Goal: Task Accomplishment & Management: Manage account settings

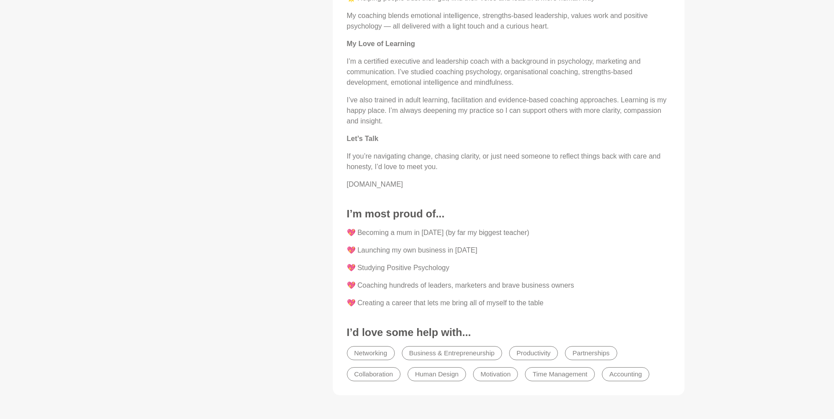
scroll to position [1011, 0]
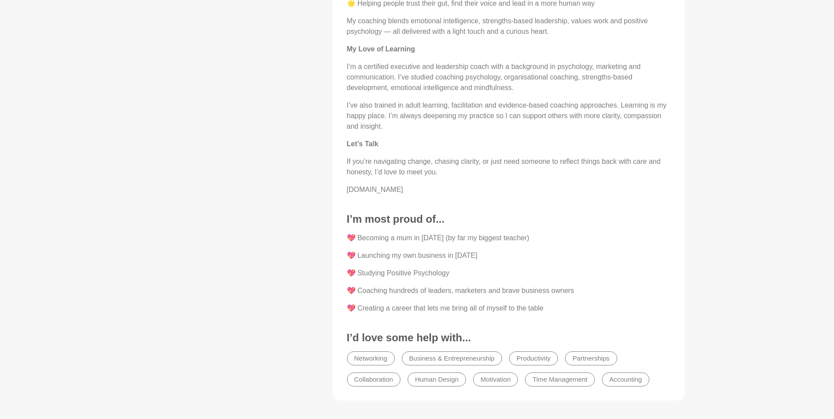
drag, startPoint x: 424, startPoint y: 187, endPoint x: 346, endPoint y: 190, distance: 77.8
copy p "[DOMAIN_NAME]"
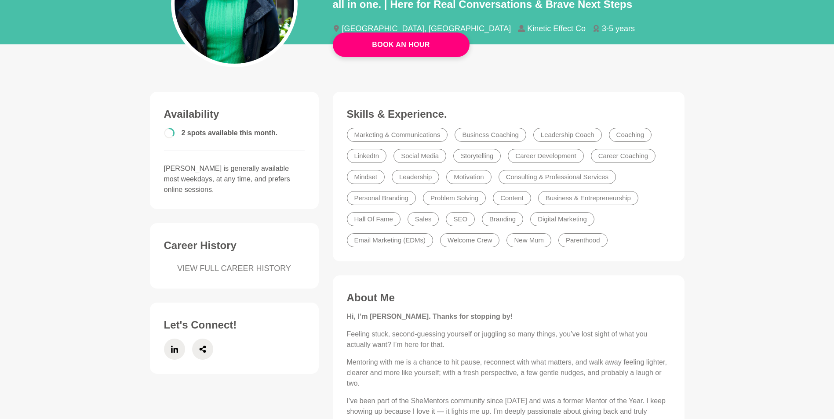
scroll to position [0, 0]
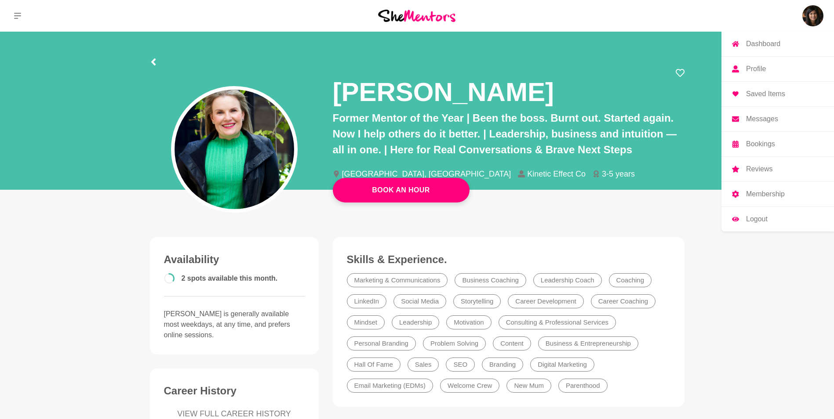
click at [768, 71] on link "Profile" at bounding box center [777, 69] width 113 height 25
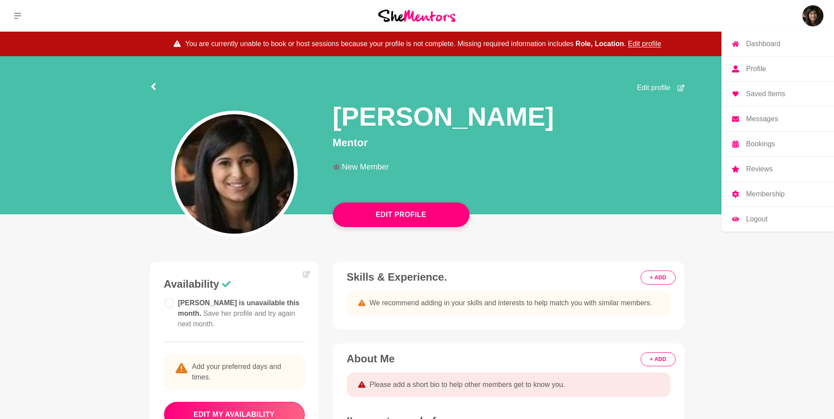
click at [760, 70] on p "Profile" at bounding box center [756, 68] width 20 height 7
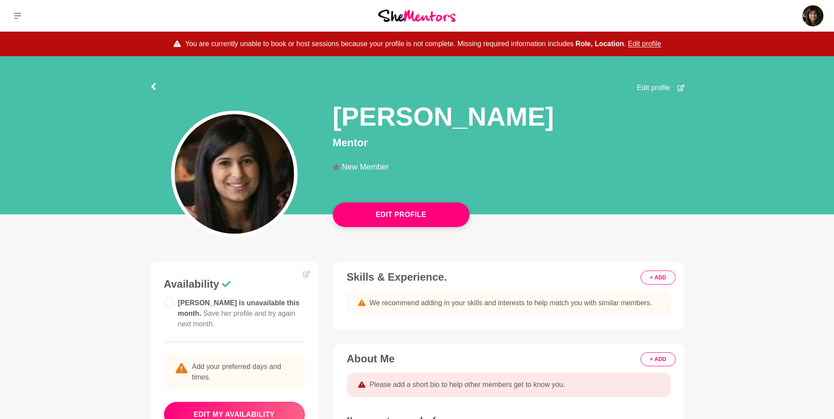
click at [621, 255] on main "You are currently unable to book or host sessions because your profile is not c…" at bounding box center [417, 304] width 834 height 545
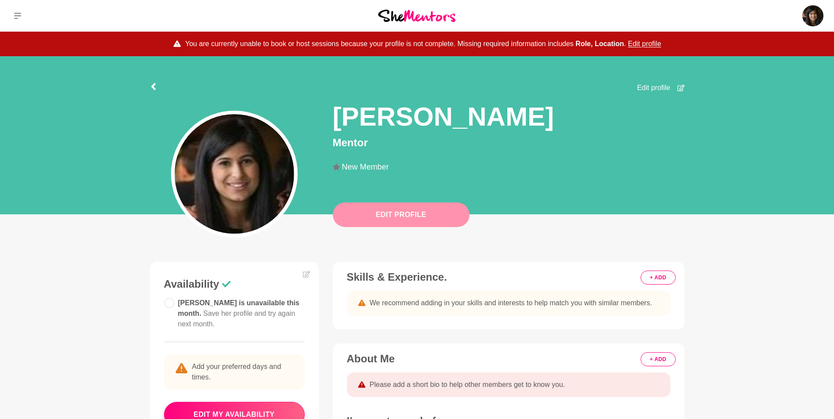
click at [444, 217] on button "Edit Profile" at bounding box center [401, 215] width 137 height 25
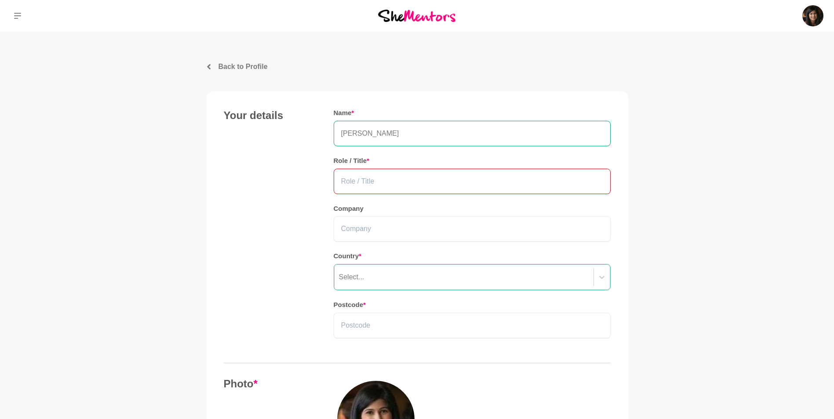
click at [386, 178] on input "text" at bounding box center [472, 181] width 277 height 25
type input "Head of HR"
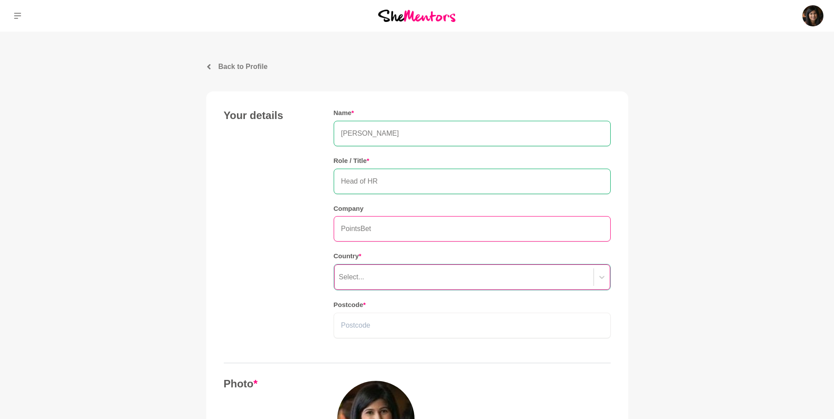
type input "PointsBet"
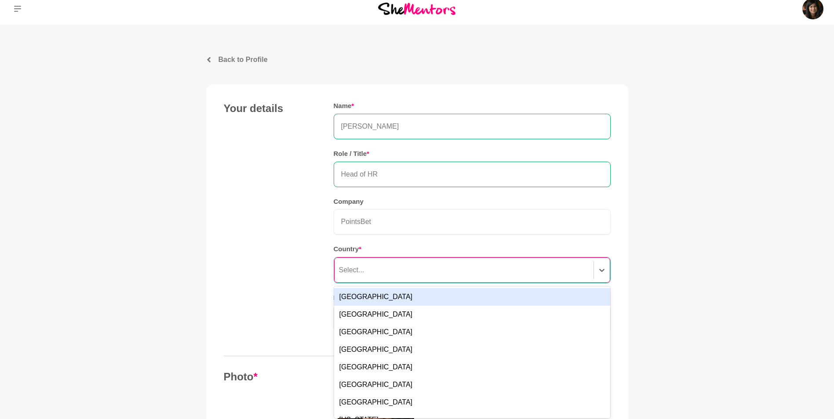
click at [408, 274] on div "Select..." at bounding box center [463, 270] width 259 height 16
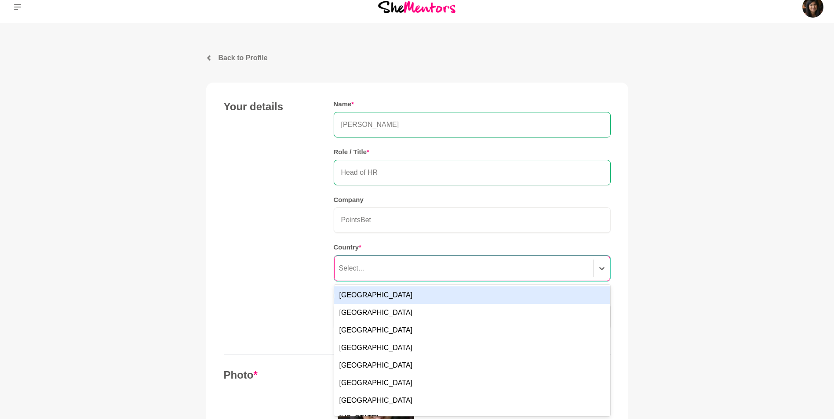
scroll to position [10, 0]
click at [403, 298] on div "[GEOGRAPHIC_DATA]" at bounding box center [472, 295] width 276 height 18
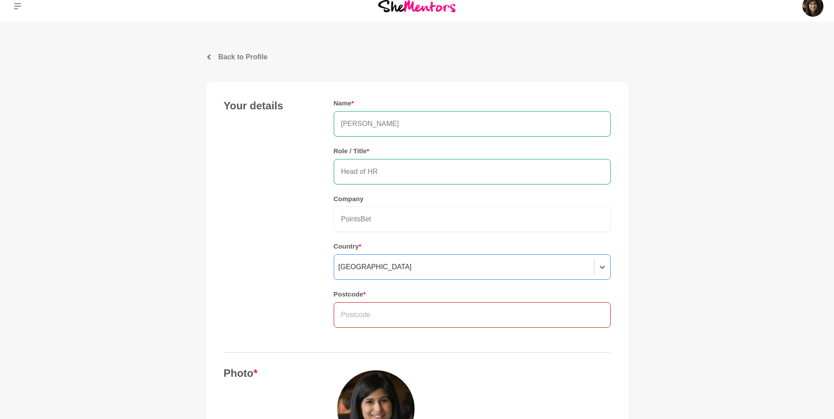
click at [400, 310] on input "text" at bounding box center [472, 314] width 277 height 25
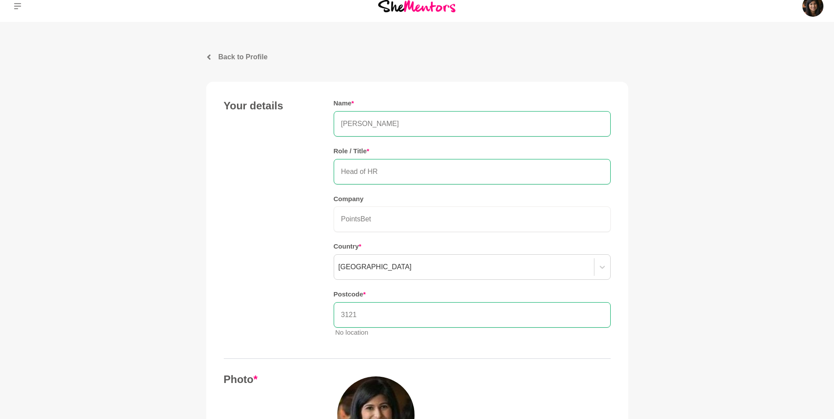
type input "3121"
click at [316, 283] on div "Your details Name * [PERSON_NAME] Role / Title * Head of HR Company PointsBet C…" at bounding box center [417, 221] width 387 height 245
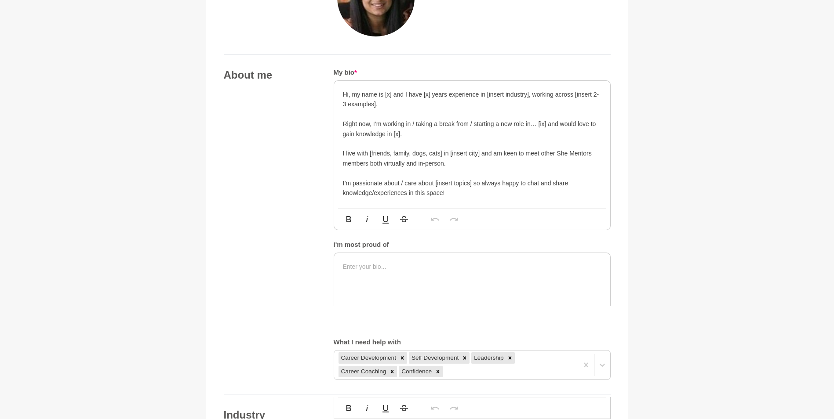
scroll to position [317, 0]
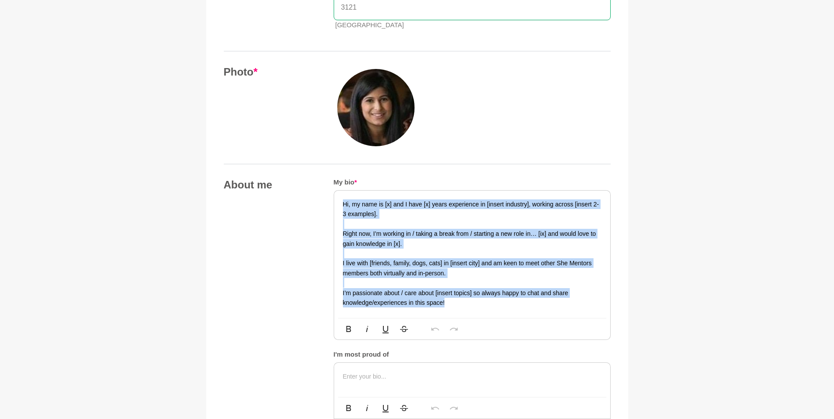
drag, startPoint x: 461, startPoint y: 303, endPoint x: 295, endPoint y: 196, distance: 198.0
click at [295, 196] on div "About me My bio * Hi, my name is [x] and I have [x] years experience in [insert…" at bounding box center [417, 334] width 387 height 312
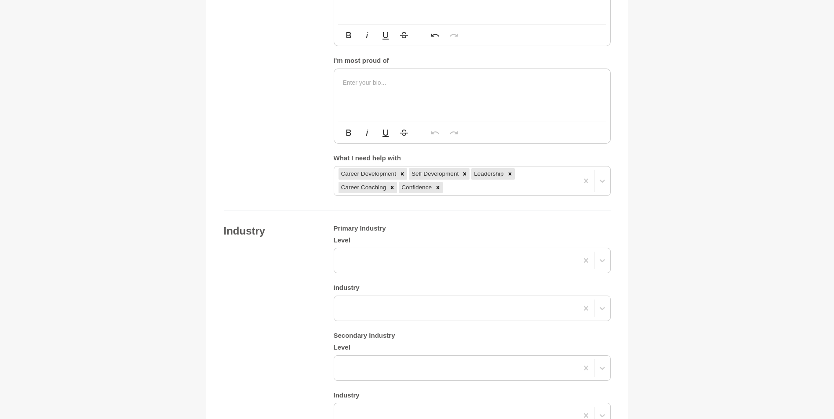
scroll to position [669, 0]
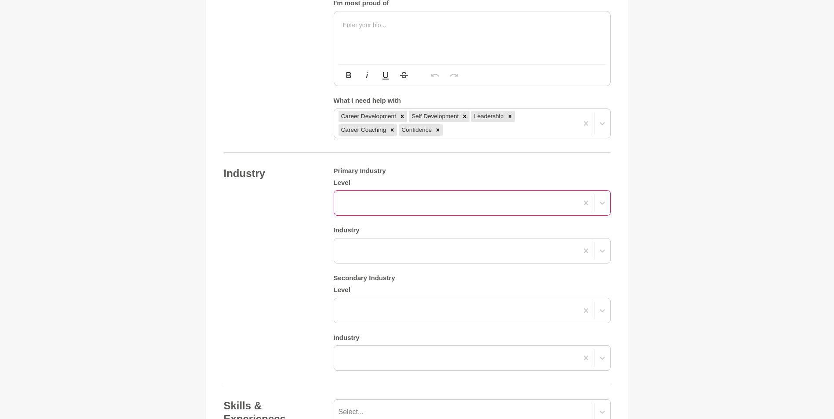
click at [451, 208] on div at bounding box center [456, 203] width 244 height 16
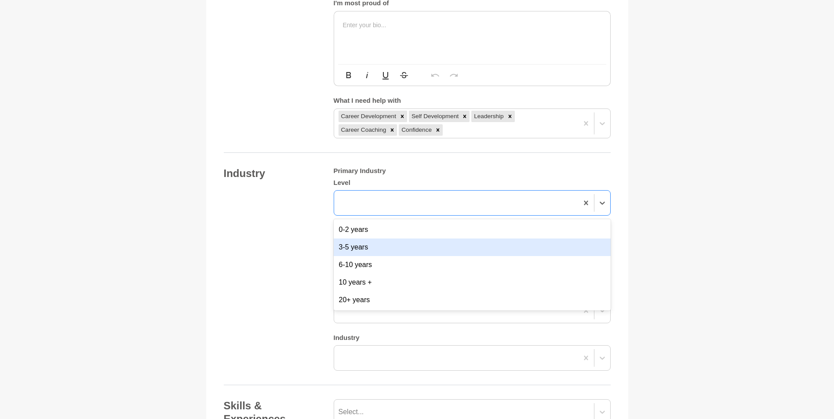
click at [395, 249] on div "3-5 years" at bounding box center [472, 248] width 277 height 18
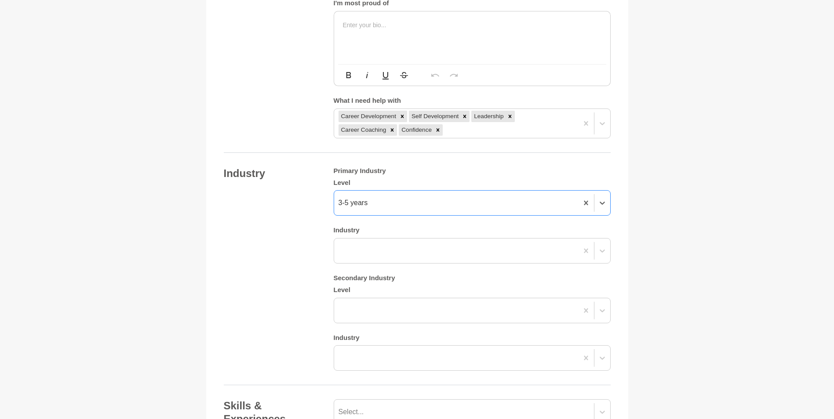
click at [395, 249] on div at bounding box center [456, 251] width 244 height 16
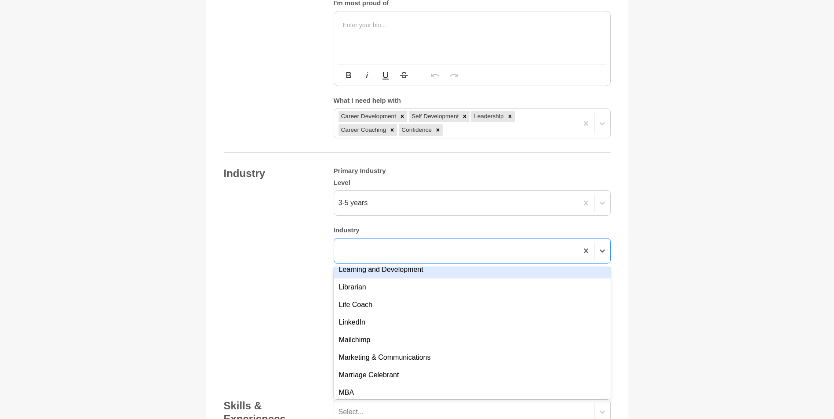
scroll to position [1231, 0]
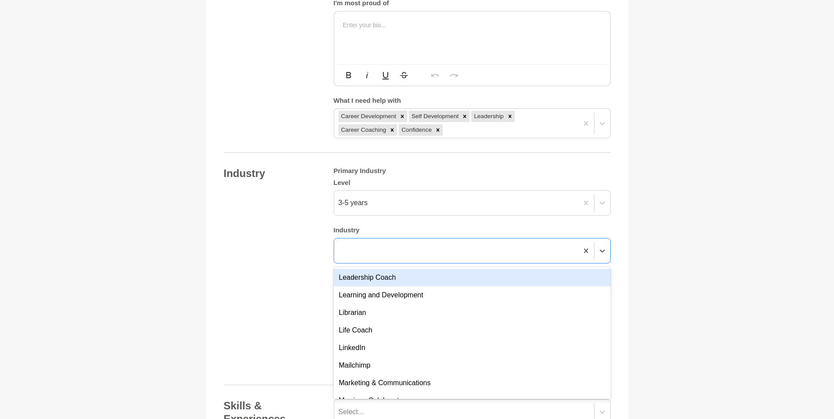
click at [300, 234] on div "Industry Primary Industry Level 3-5 years Industry option Leadership Coach focu…" at bounding box center [417, 269] width 387 height 204
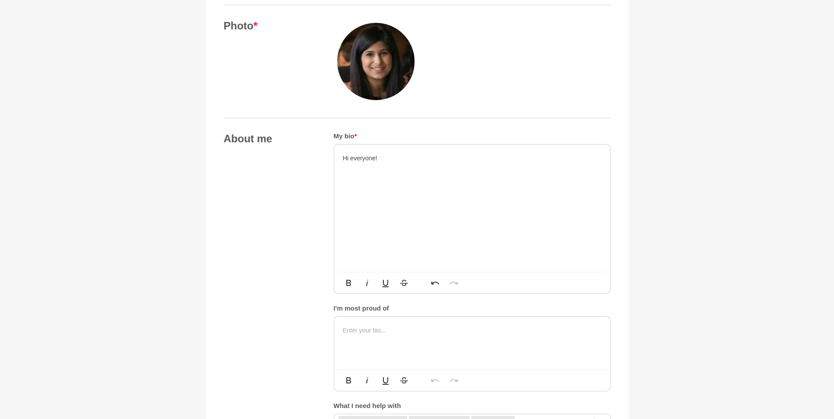
scroll to position [361, 0]
click at [417, 167] on p at bounding box center [472, 170] width 258 height 10
click at [389, 200] on div "Hi everyone!" at bounding box center [472, 210] width 276 height 127
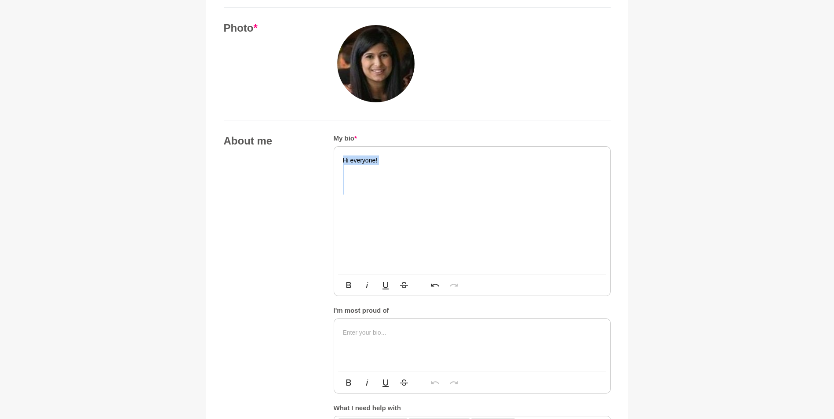
drag, startPoint x: 374, startPoint y: 201, endPoint x: 335, endPoint y: 147, distance: 66.1
click at [335, 147] on div "Hi everyone!" at bounding box center [472, 210] width 276 height 127
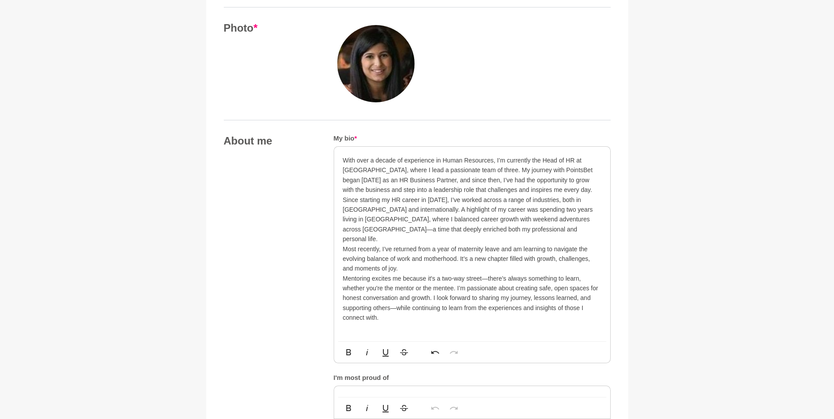
click at [342, 160] on div "With over a decade of experience in Human Resources, I’m currently the Head of …" at bounding box center [472, 244] width 276 height 195
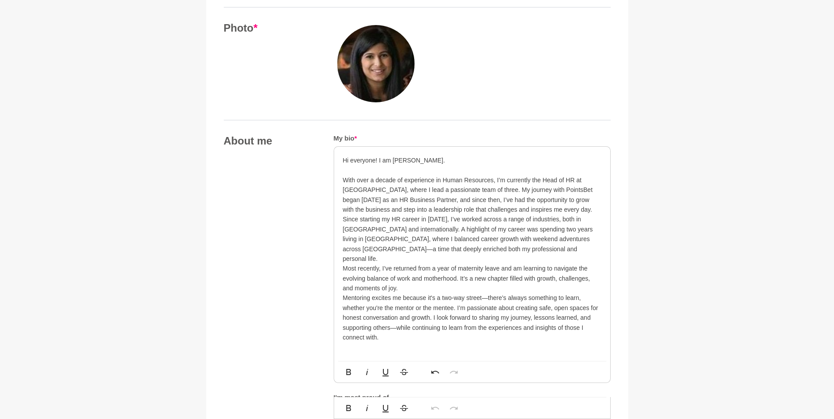
click at [481, 247] on p "Since starting my HR career in [DATE], I’ve worked across a range of industries…" at bounding box center [472, 238] width 258 height 49
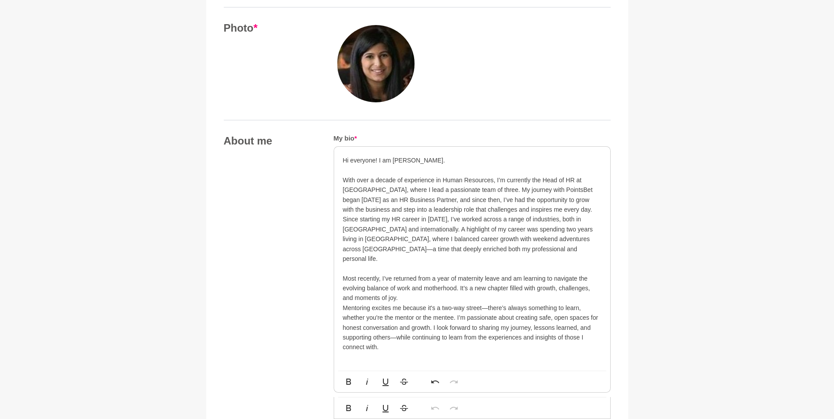
click at [523, 239] on p "Since starting my HR career in [DATE], I’ve worked across a range of industries…" at bounding box center [472, 243] width 258 height 59
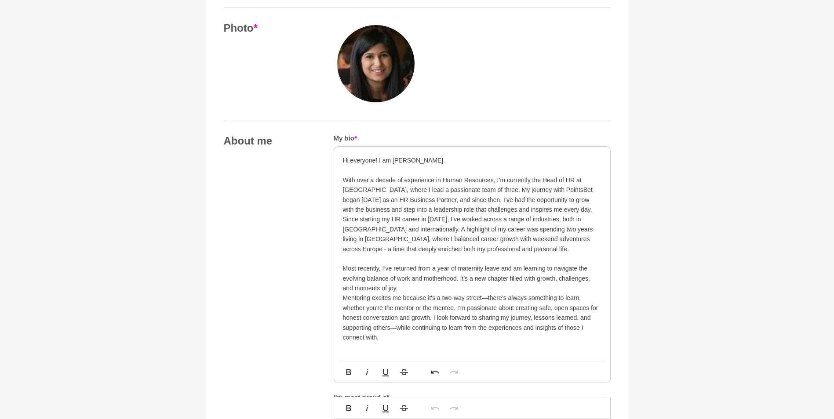
click at [420, 286] on p "Most recently, I’ve returned from a year of maternity leave and am learning to …" at bounding box center [472, 278] width 258 height 29
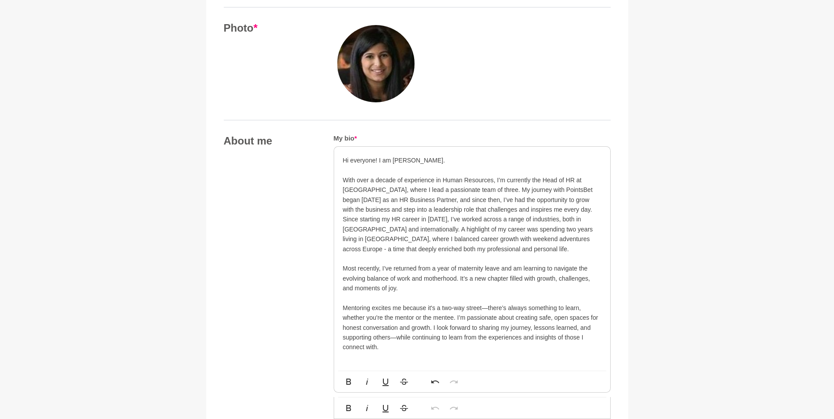
click at [487, 307] on p "Mentoring excites me because it's a two-way street—there’s always something to …" at bounding box center [472, 327] width 258 height 49
click at [379, 267] on p "Most recently, I’ve returned from a year of maternity leave and am learning to …" at bounding box center [472, 284] width 258 height 40
click at [481, 284] on p "Most recently (an most importantly), I’ve returned from a year of maternity lea…" at bounding box center [472, 284] width 258 height 40
click at [454, 268] on p "Most recently (an most importantly), I’ve returned from a year of maternity lea…" at bounding box center [472, 284] width 258 height 40
click at [536, 278] on p "Most recently (an most importantly), I’ve recently returned from a year of mate…" at bounding box center [472, 284] width 258 height 40
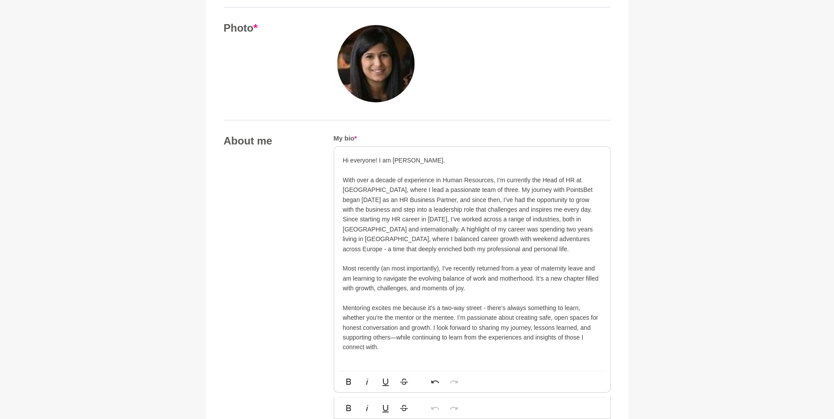
click at [463, 287] on p "Most recently (an most importantly), I’ve recently returned from a year of mate…" at bounding box center [472, 284] width 258 height 40
click at [487, 329] on p "Mentoring excites me because it's a two-way street - there’s always something t…" at bounding box center [472, 327] width 258 height 49
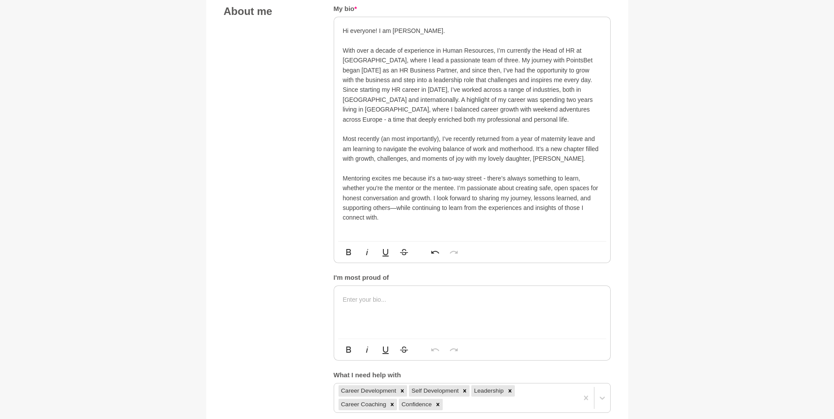
scroll to position [493, 0]
click at [382, 310] on div at bounding box center [472, 310] width 276 height 53
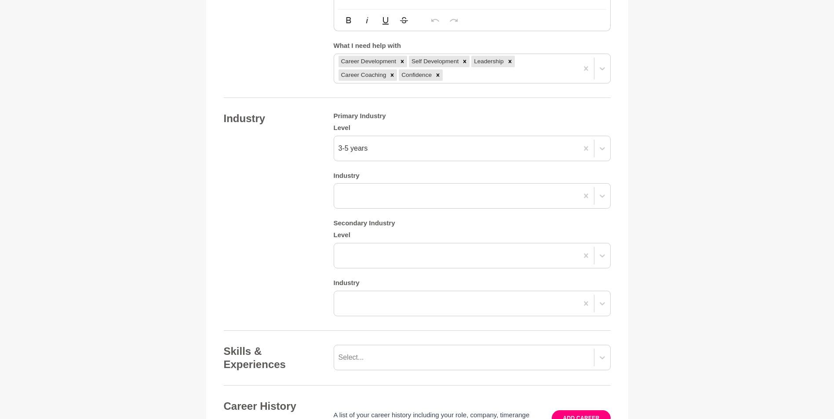
scroll to position [889, 0]
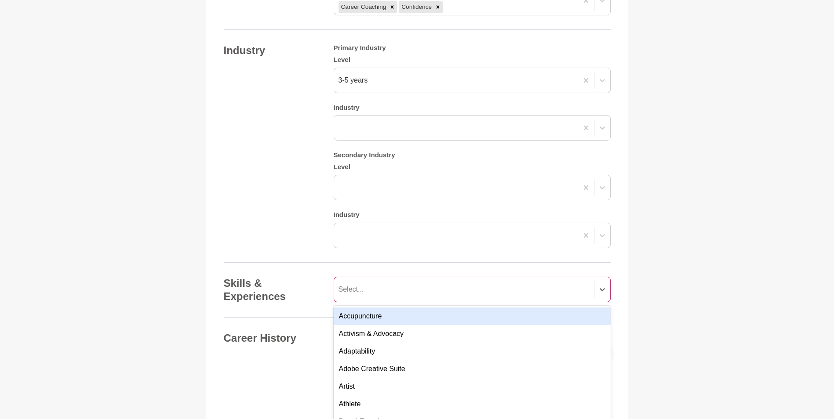
click at [381, 297] on div "option Accupuncture focused, 1 of 201. 201 results available. Use Up and Down t…" at bounding box center [472, 289] width 277 height 25
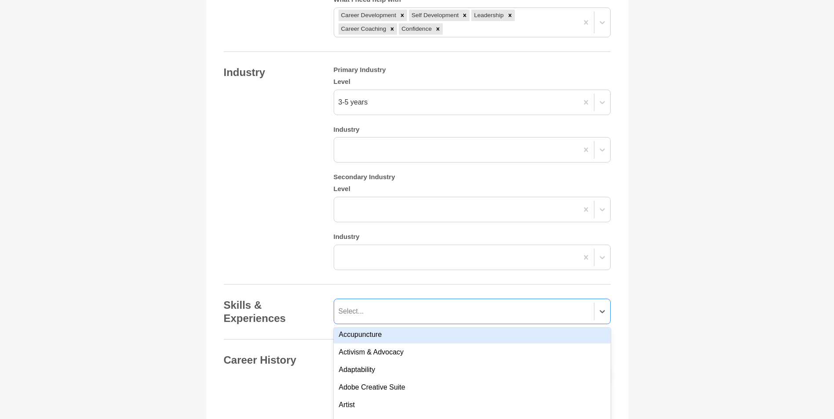
scroll to position [0, 0]
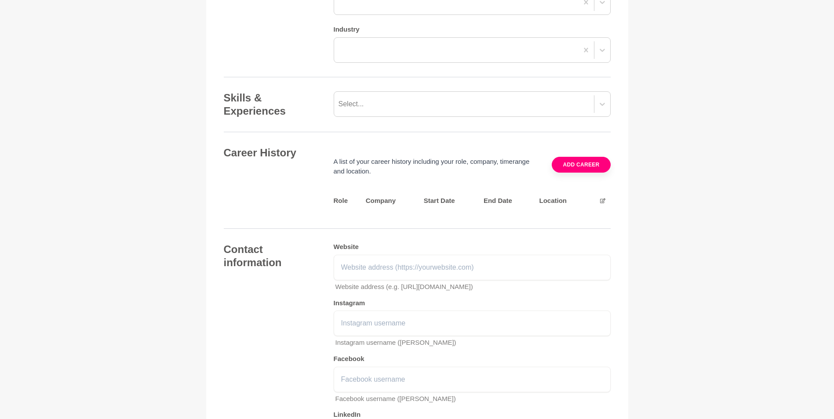
scroll to position [1086, 0]
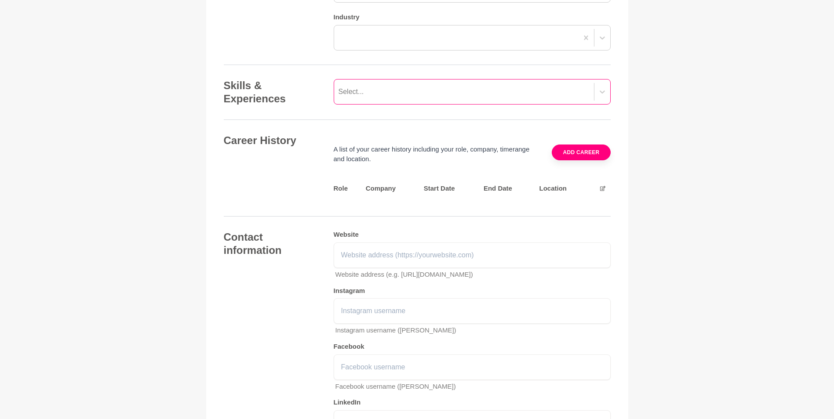
click at [417, 94] on div "Select..." at bounding box center [464, 92] width 260 height 16
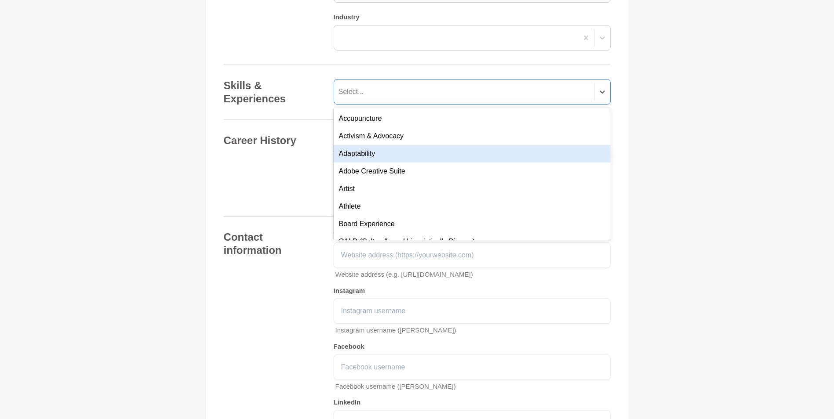
click at [407, 153] on div "Adaptability" at bounding box center [472, 154] width 277 height 18
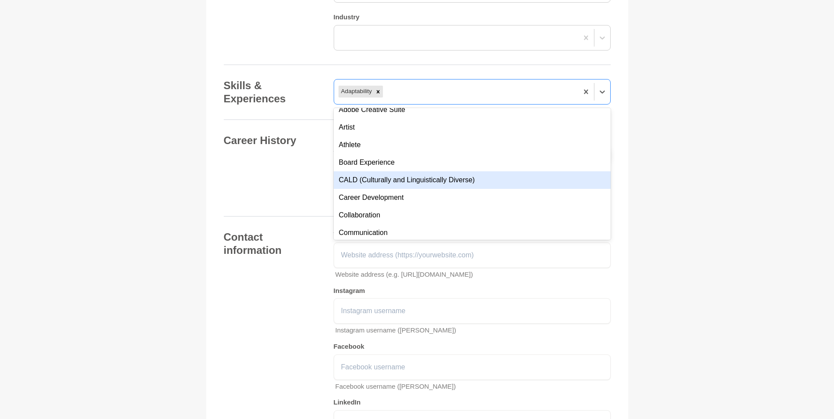
scroll to position [88, 0]
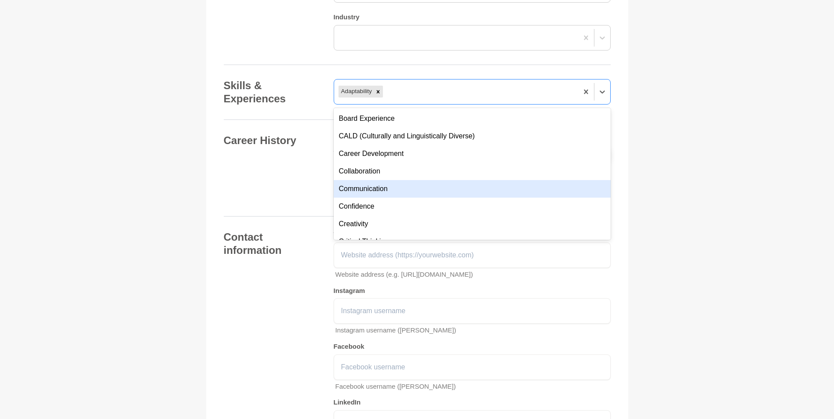
click at [407, 187] on div "Communication" at bounding box center [472, 189] width 277 height 18
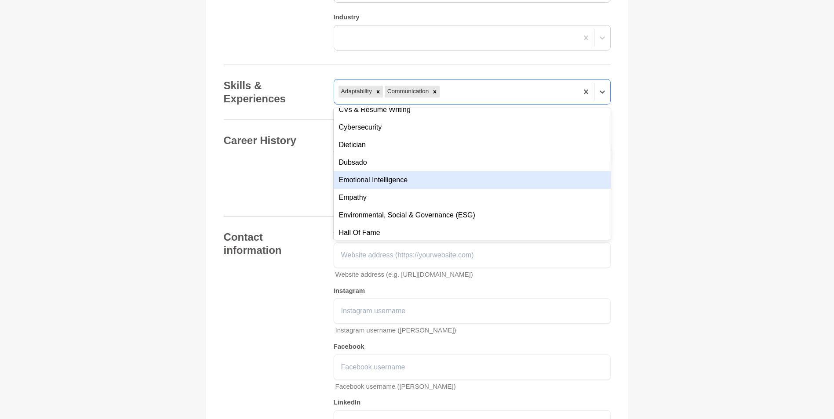
click at [405, 184] on div "Emotional Intelligence" at bounding box center [472, 180] width 277 height 18
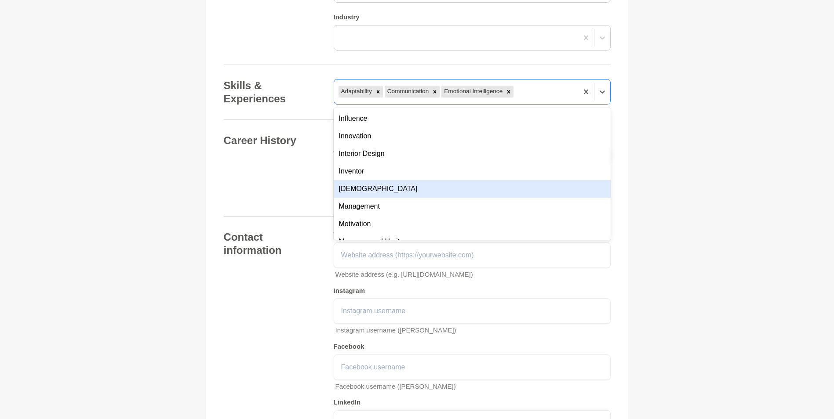
scroll to position [396, 0]
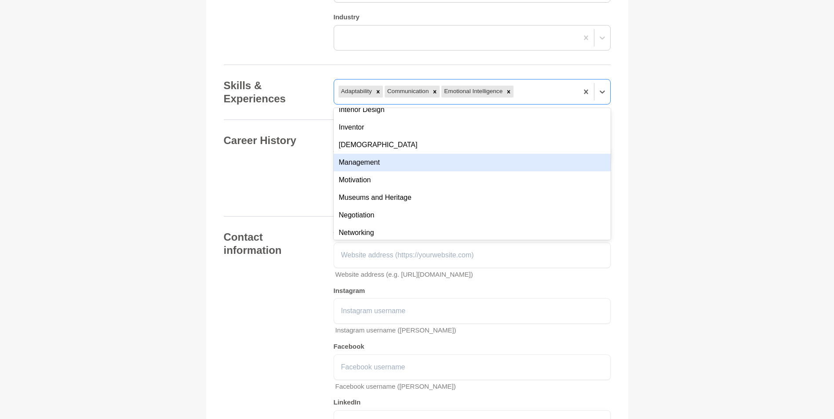
click at [407, 170] on div "Management" at bounding box center [472, 163] width 277 height 18
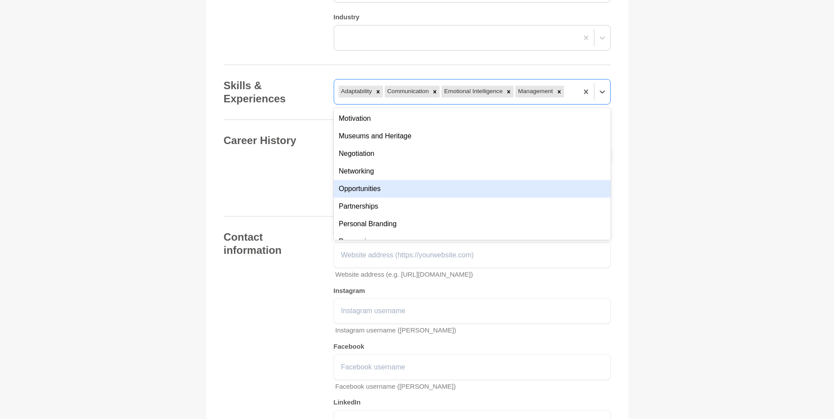
drag, startPoint x: 403, startPoint y: 185, endPoint x: 287, endPoint y: 206, distance: 117.9
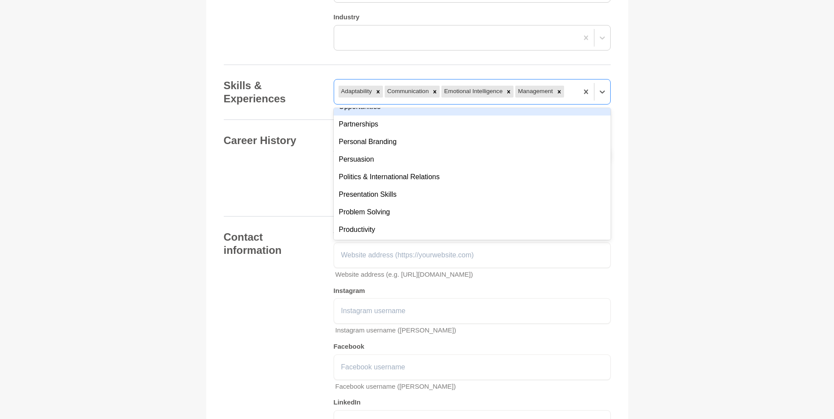
scroll to position [527, 0]
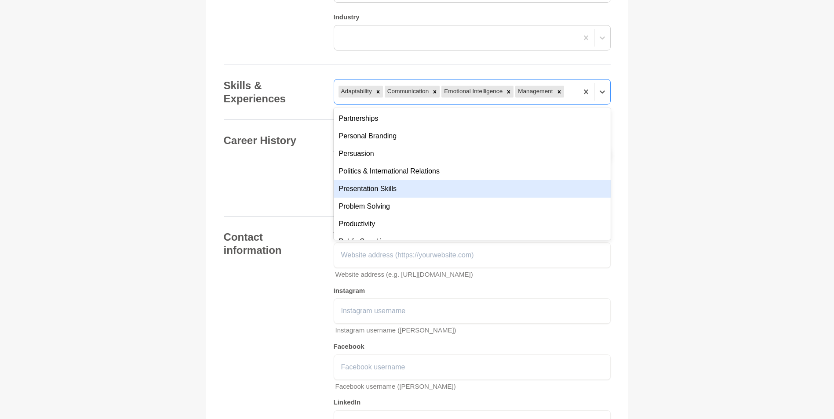
click at [405, 185] on div "Presentation Skills" at bounding box center [472, 189] width 277 height 18
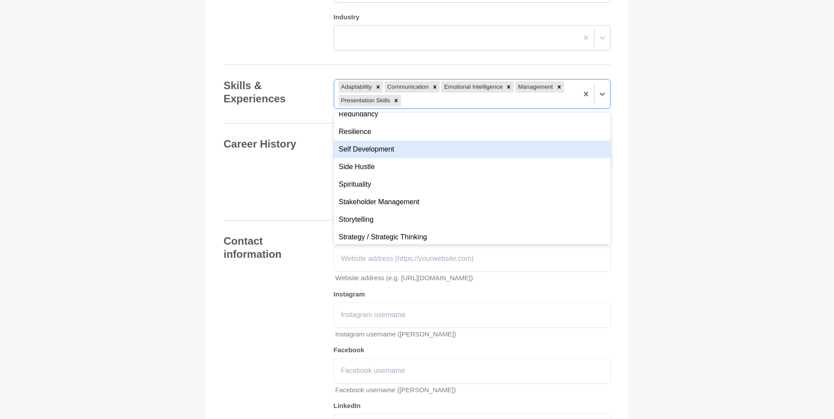
scroll to position [703, 0]
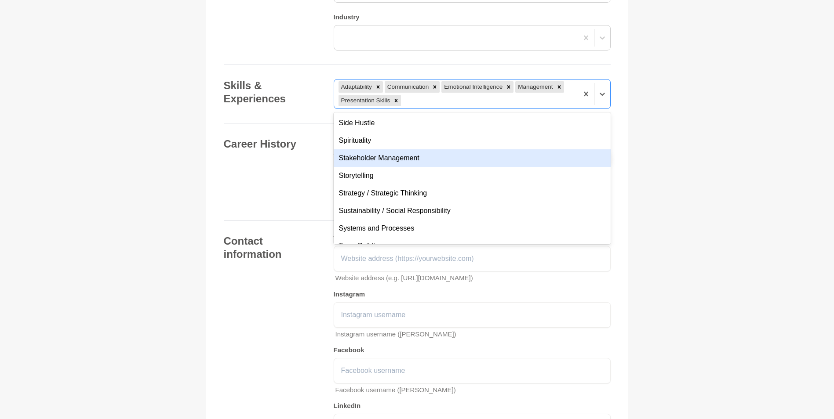
click at [407, 157] on div "Stakeholder Management" at bounding box center [472, 158] width 277 height 18
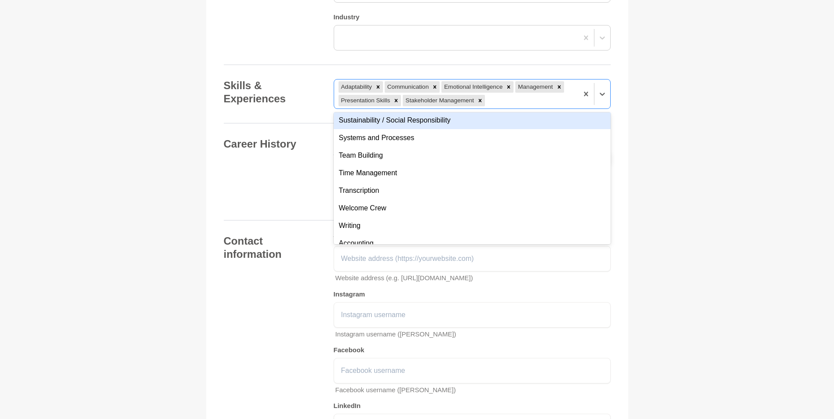
scroll to position [791, 0]
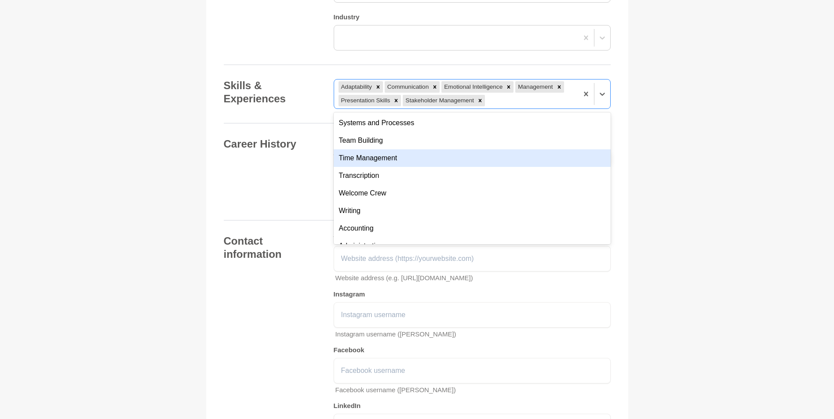
click at [405, 156] on div "Time Management" at bounding box center [472, 158] width 277 height 18
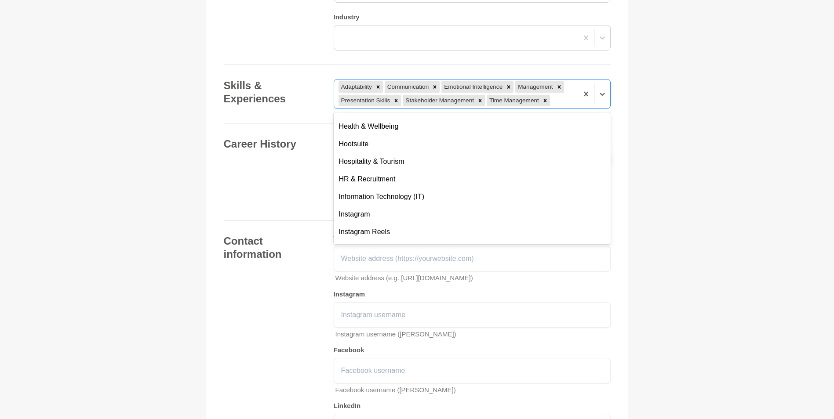
scroll to position [1846, 0]
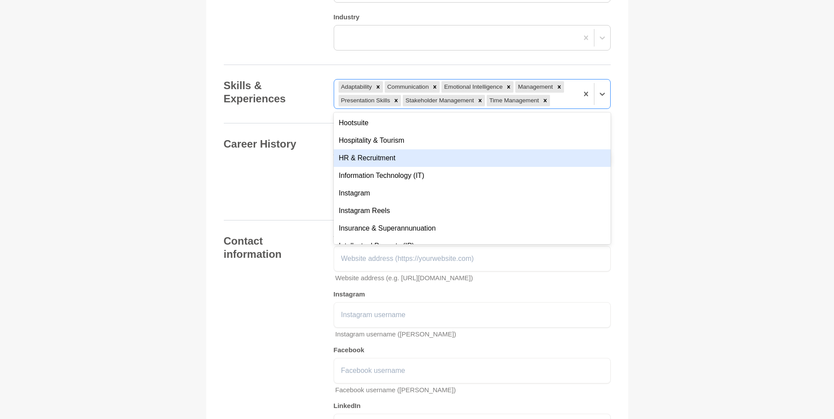
click at [405, 156] on div "HR & Recruitment" at bounding box center [472, 158] width 277 height 18
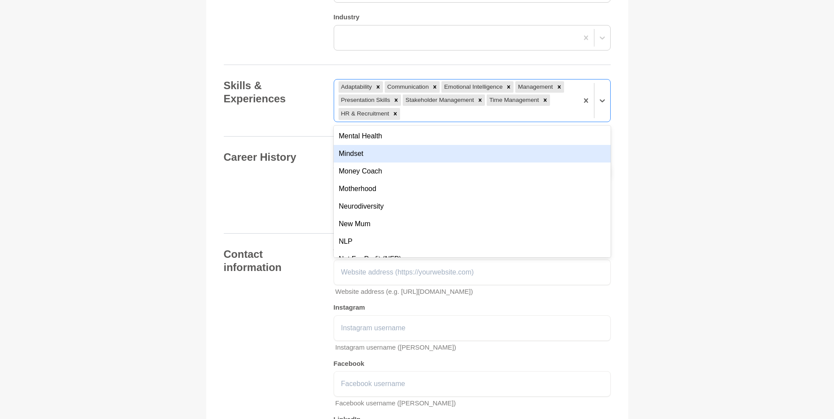
scroll to position [2329, 0]
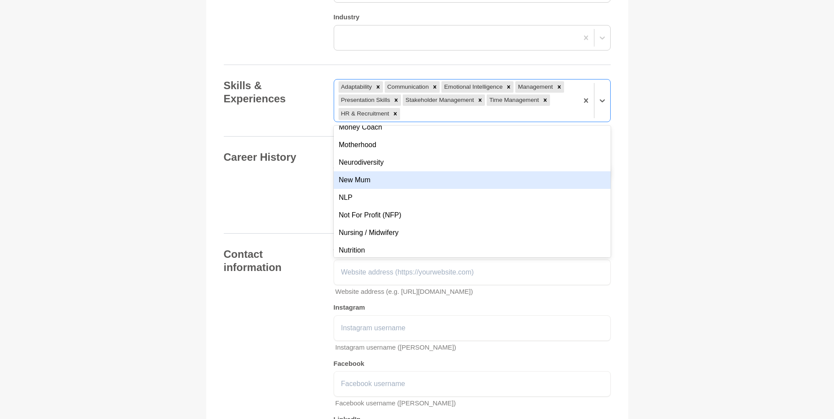
click at [389, 184] on div "New Mum" at bounding box center [472, 180] width 277 height 18
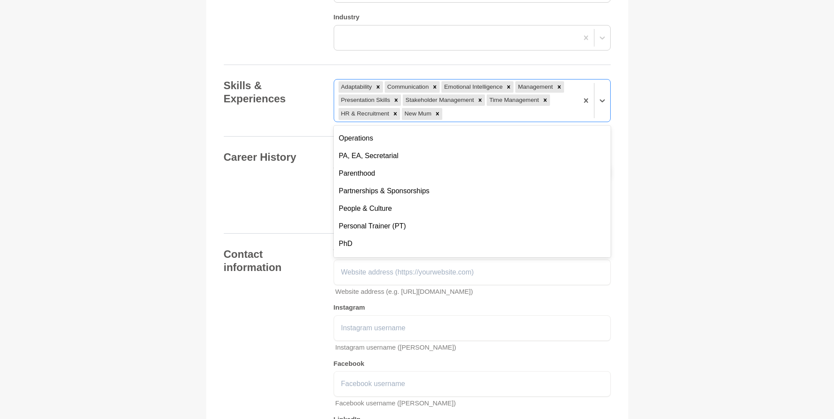
scroll to position [2505, 0]
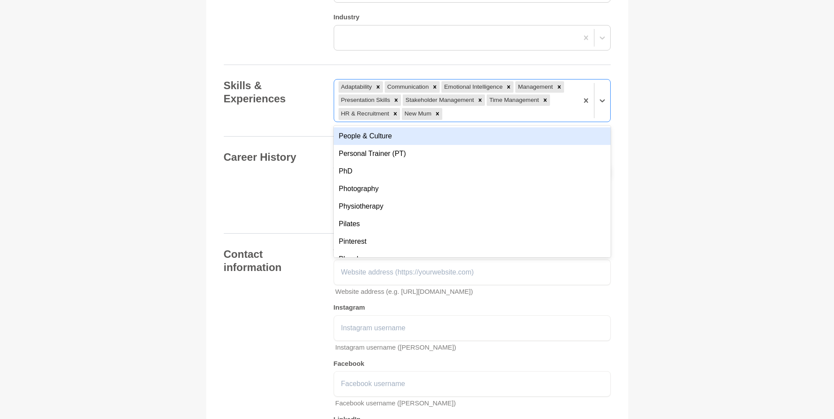
click at [395, 140] on div "People & Culture" at bounding box center [472, 136] width 277 height 18
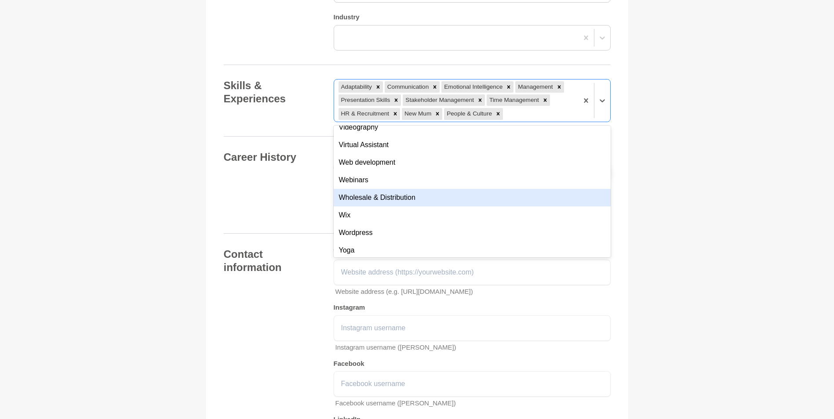
scroll to position [3229, 0]
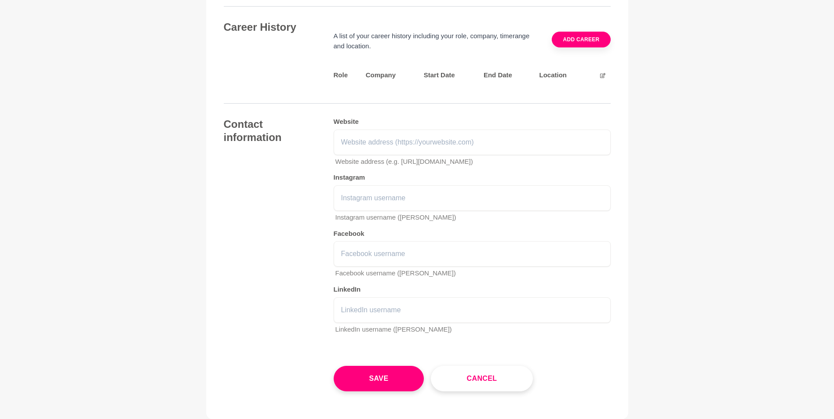
scroll to position [1218, 0]
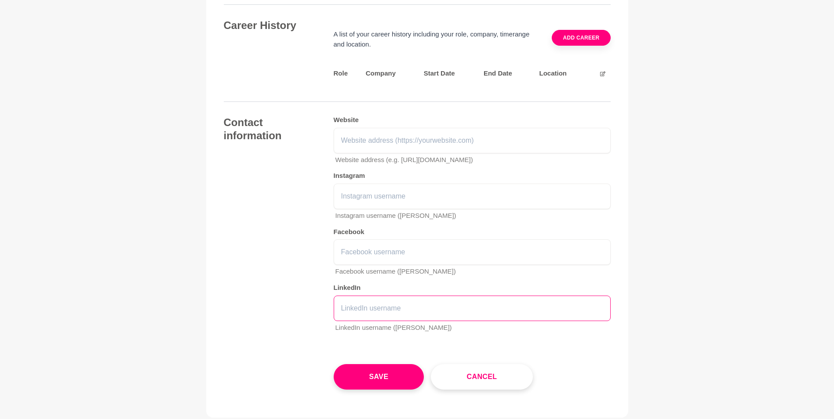
click at [372, 316] on input "text" at bounding box center [472, 308] width 277 height 25
click at [438, 308] on input "text" at bounding box center [472, 308] width 277 height 25
click at [345, 306] on input "[PERSON_NAME]" at bounding box center [472, 308] width 277 height 25
type input "[PERSON_NAME]"
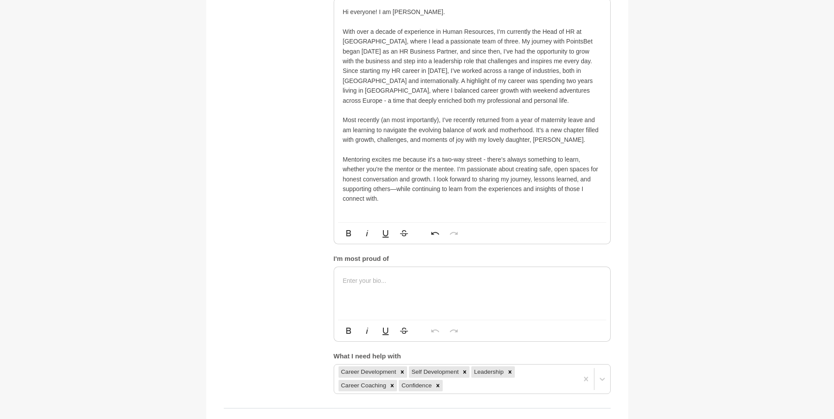
scroll to position [515, 0]
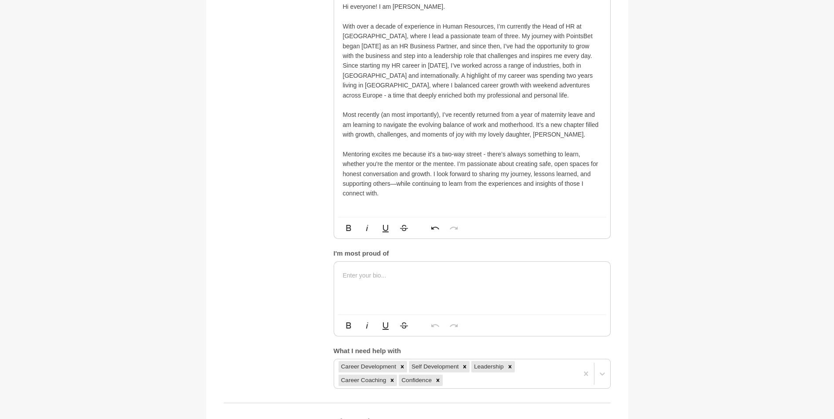
click at [445, 299] on div at bounding box center [472, 288] width 276 height 53
click at [397, 186] on p "Mentoring excites me because it's a two-way street - there’s always something t…" at bounding box center [472, 173] width 258 height 49
click at [432, 173] on p "Mentoring excites me because it's a two-way street - there’s always something t…" at bounding box center [472, 173] width 258 height 49
click at [733, 192] on main "Back to Profile Your details [PERSON_NAME] Head of HR PointsBet [GEOGRAPHIC_DAT…" at bounding box center [417, 334] width 834 height 1634
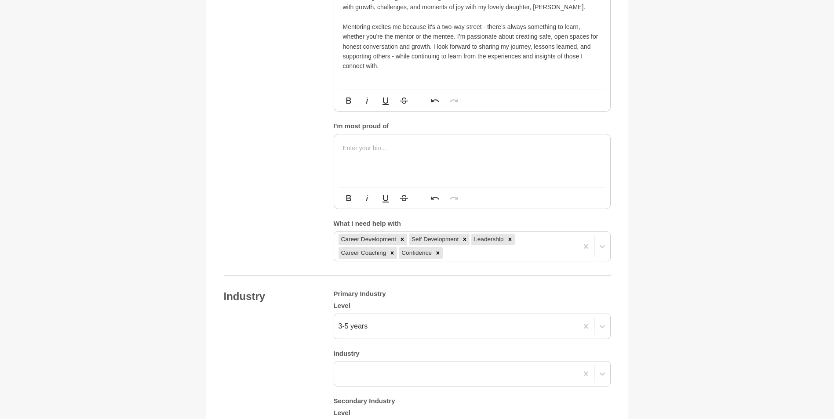
scroll to position [647, 0]
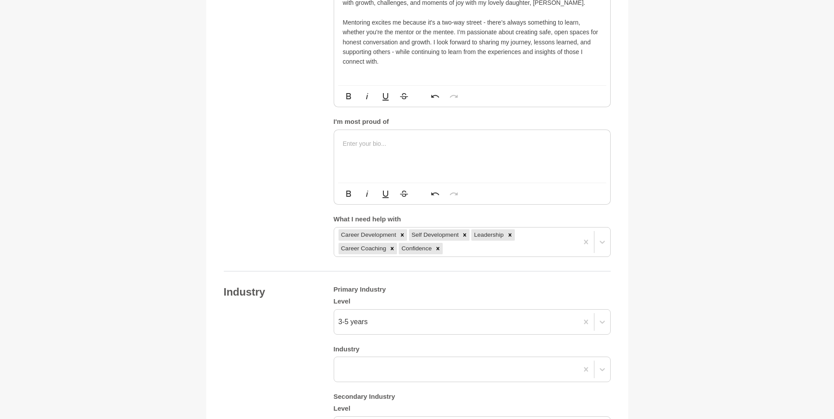
click at [408, 155] on div at bounding box center [472, 156] width 276 height 53
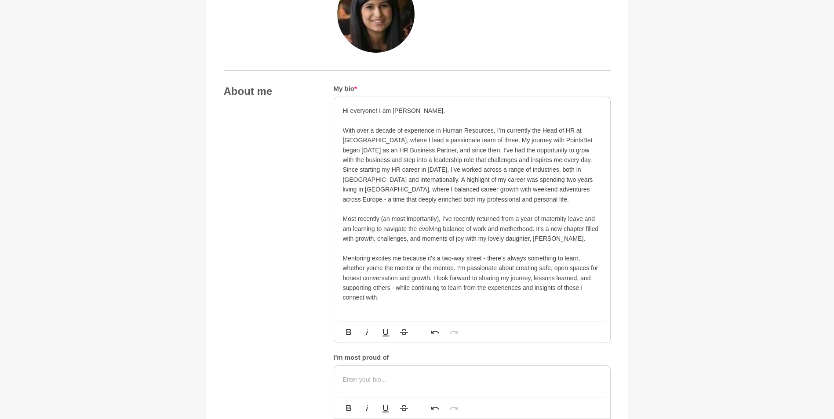
scroll to position [383, 0]
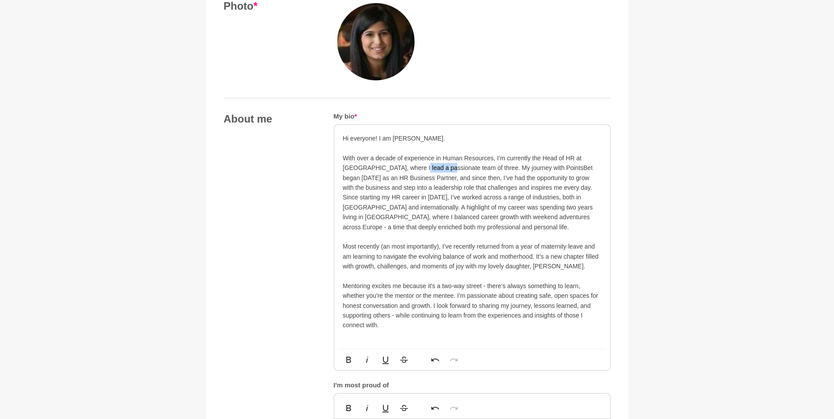
drag, startPoint x: 414, startPoint y: 169, endPoint x: 443, endPoint y: 169, distance: 29.4
click at [443, 169] on p "Hi everyone! I am [PERSON_NAME]. With over a decade of experience in Human Reso…" at bounding box center [472, 163] width 258 height 59
click at [533, 206] on p "Since starting my HR career in [DATE], I’ve worked across a range of industries…" at bounding box center [472, 217] width 258 height 49
drag, startPoint x: 529, startPoint y: 187, endPoint x: 497, endPoint y: 189, distance: 32.1
click at [497, 189] on p "Hi everyone! I am [PERSON_NAME]. With over a decade of experience in Human Reso…" at bounding box center [472, 163] width 258 height 59
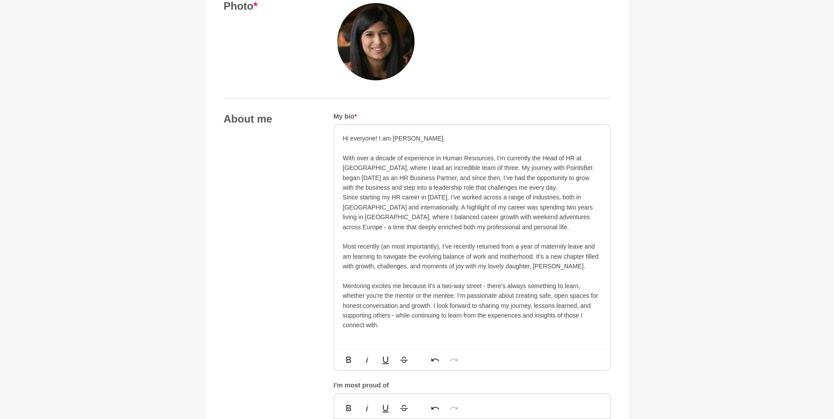
click at [532, 265] on p "Most recently (an most importantly), I’ve recently returned from a year of mate…" at bounding box center [472, 262] width 258 height 40
click at [540, 188] on p "Hi everyone! I am [PERSON_NAME]. With over a decade of experience in Human Reso…" at bounding box center [472, 163] width 258 height 59
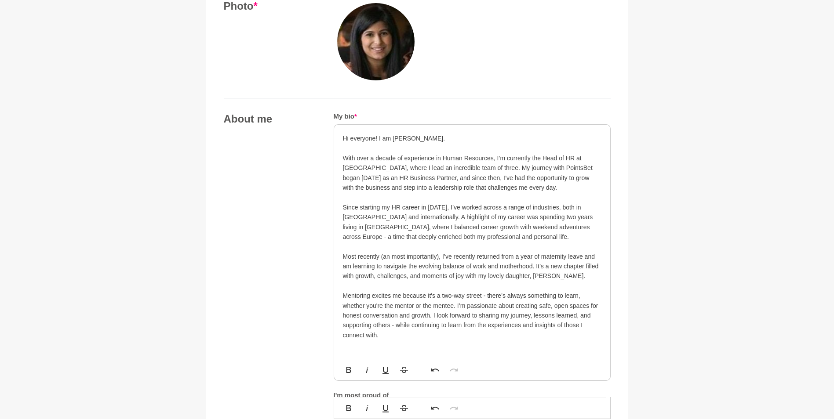
click at [531, 240] on p "Since starting my HR career in [DATE], I’ve worked across a range of industries…" at bounding box center [472, 227] width 258 height 49
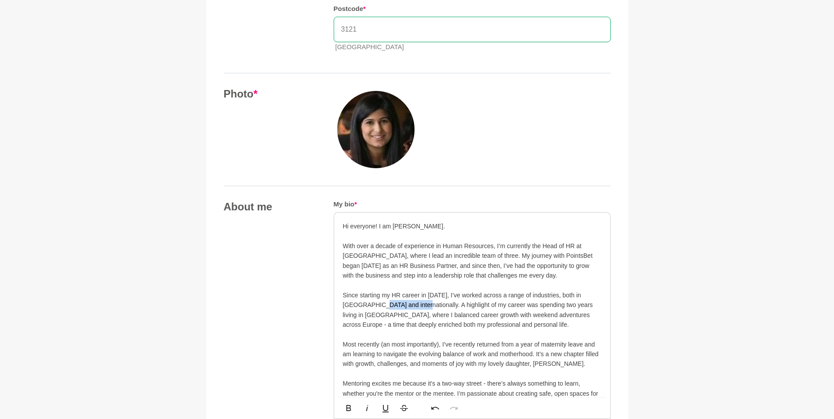
drag, startPoint x: 392, startPoint y: 304, endPoint x: 355, endPoint y: 305, distance: 37.8
click at [355, 305] on p "Since starting my HR career in [DATE], I’ve worked across a range of industries…" at bounding box center [472, 315] width 258 height 49
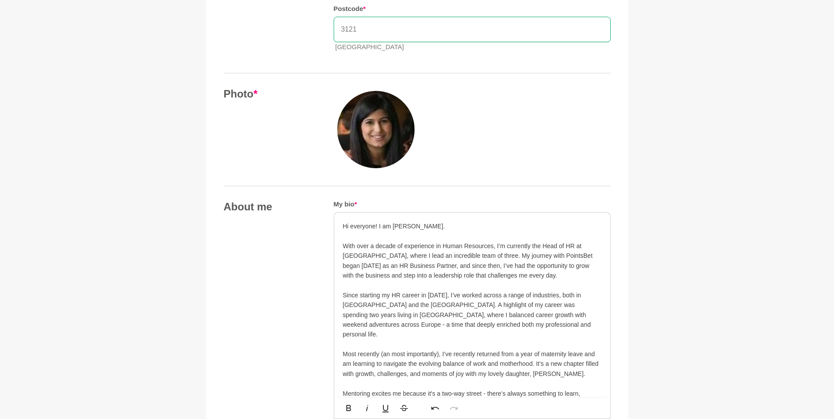
click at [439, 286] on p "Hi everyone! I am [PERSON_NAME]. With over a decade of experience in Human Reso…" at bounding box center [472, 256] width 258 height 69
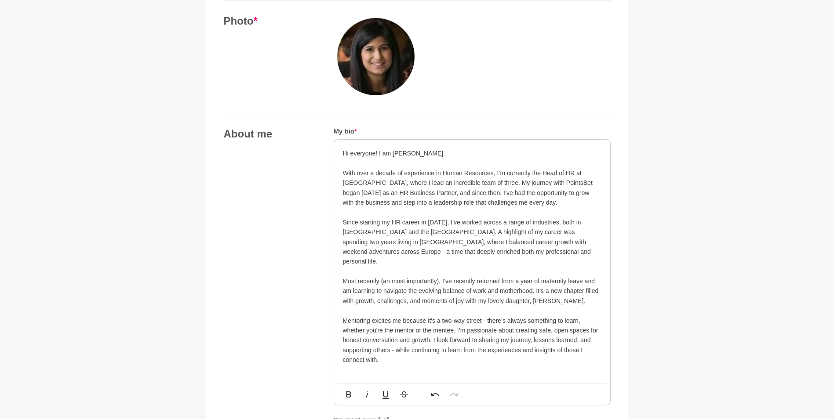
scroll to position [383, 0]
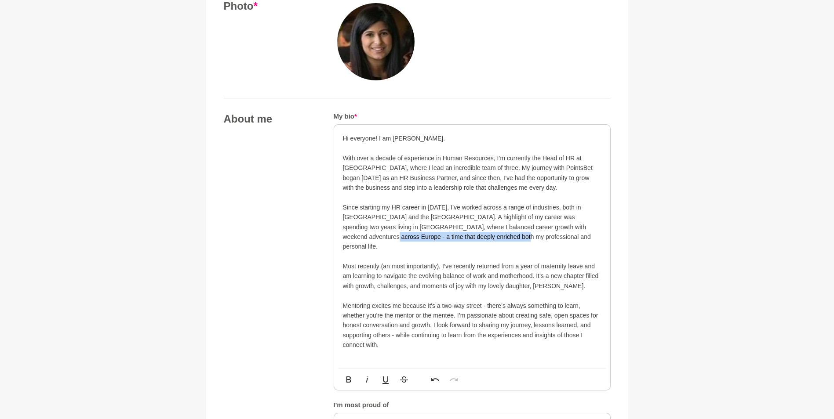
drag, startPoint x: 575, startPoint y: 226, endPoint x: 596, endPoint y: 235, distance: 21.9
click at [596, 235] on p "Since starting my HR career in [DATE], I’ve worked across a range of industries…" at bounding box center [472, 232] width 258 height 59
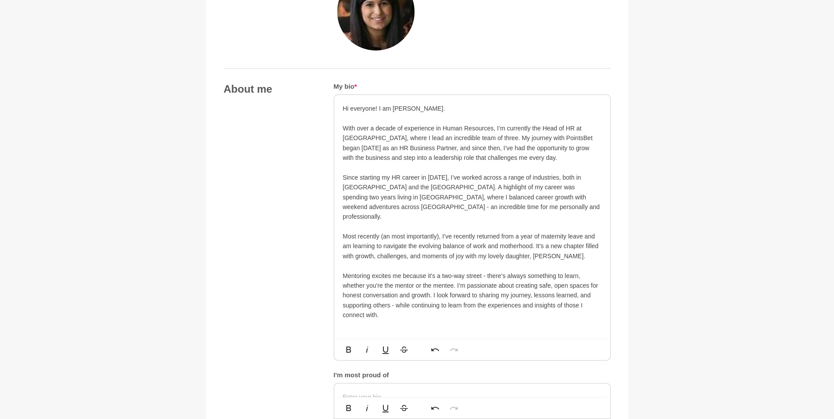
scroll to position [427, 0]
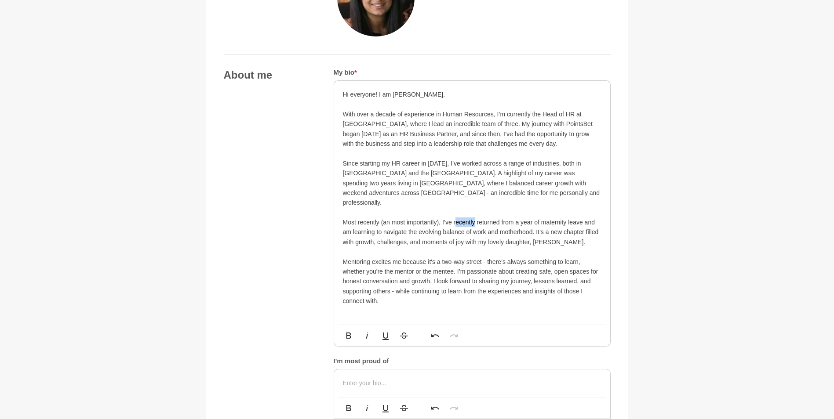
drag, startPoint x: 475, startPoint y: 212, endPoint x: 456, endPoint y: 212, distance: 18.9
click at [456, 218] on p "Most recently (an most importantly), I’ve recently returned from a year of mate…" at bounding box center [472, 238] width 258 height 40
click at [505, 257] on p "Mentoring excites me because it's a two-way street - there’s always something t…" at bounding box center [472, 281] width 258 height 49
click at [378, 135] on p "Hi everyone! I am [PERSON_NAME]. With over a decade of experience in Human Reso…" at bounding box center [472, 124] width 258 height 69
drag, startPoint x: 479, startPoint y: 124, endPoint x: 467, endPoint y: 123, distance: 12.9
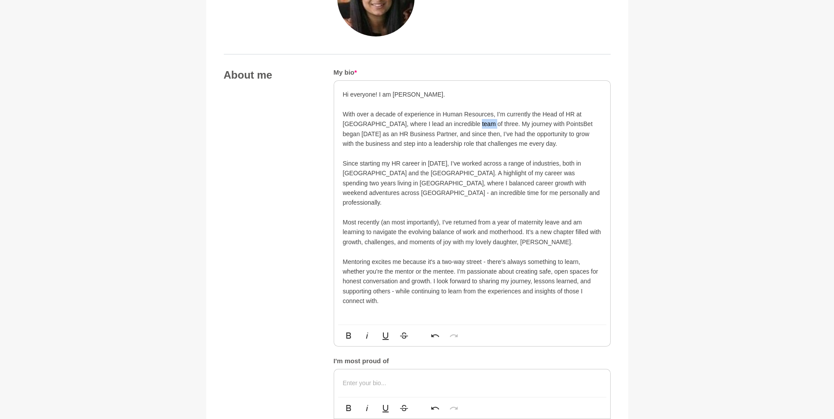
click at [467, 123] on p "Hi everyone! I am [PERSON_NAME]. With over a decade of experience in Human Reso…" at bounding box center [472, 124] width 258 height 69
click at [545, 189] on p "Since starting my HR career in [DATE], I’ve worked across a range of industries…" at bounding box center [472, 188] width 258 height 59
drag, startPoint x: 478, startPoint y: 125, endPoint x: 460, endPoint y: 121, distance: 18.1
click at [460, 121] on p "Hi everyone! I am [PERSON_NAME]. With over a decade of experience in Human Reso…" at bounding box center [472, 124] width 258 height 69
click at [567, 189] on p "Since starting my HR career in [DATE], I’ve worked across a range of industries…" at bounding box center [472, 188] width 258 height 59
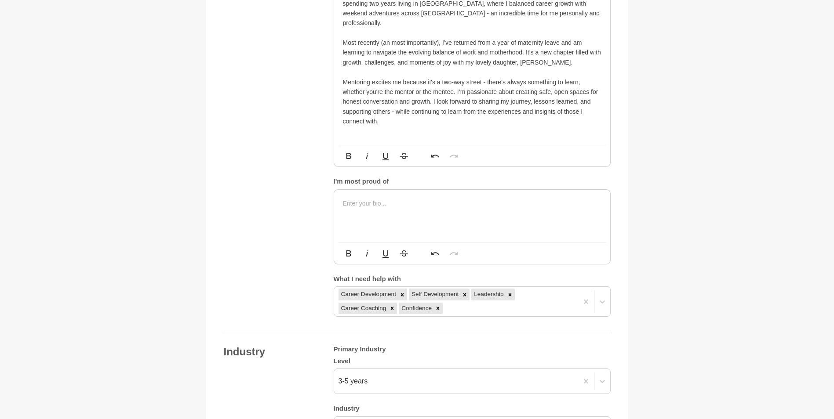
scroll to position [603, 0]
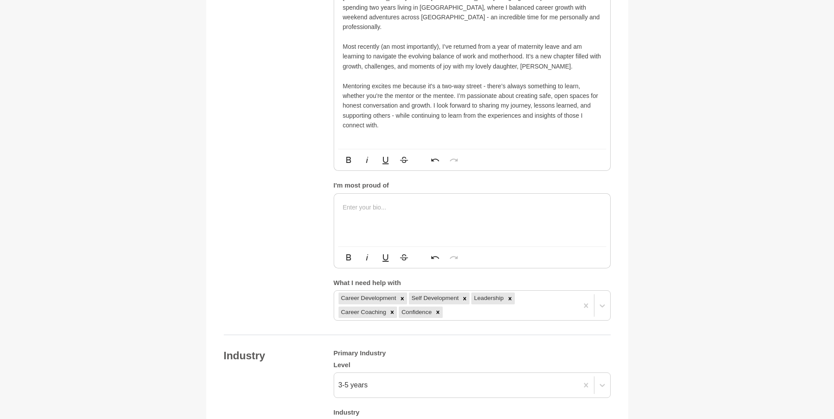
click at [424, 203] on p at bounding box center [472, 208] width 258 height 10
click at [405, 211] on div at bounding box center [472, 220] width 276 height 53
click at [478, 217] on div "​Becoming a mum, navigating the newborn trenches and building reliciance in a w…" at bounding box center [472, 220] width 276 height 53
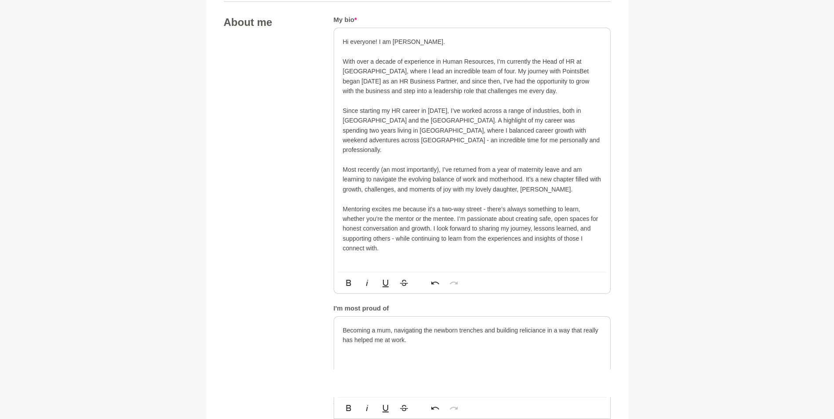
scroll to position [396, 0]
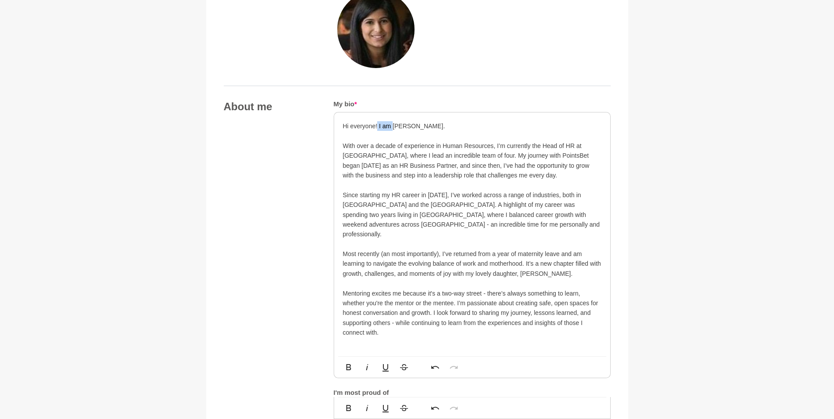
drag, startPoint x: 392, startPoint y: 126, endPoint x: 377, endPoint y: 123, distance: 16.0
click at [377, 123] on p "Hi everyone! I am [PERSON_NAME]. With over a decade of experience in Human Reso…" at bounding box center [472, 155] width 258 height 69
click at [434, 123] on p "Hi everyone, I'm [PERSON_NAME]. With over a decade of experience in Human Resou…" at bounding box center [472, 155] width 258 height 69
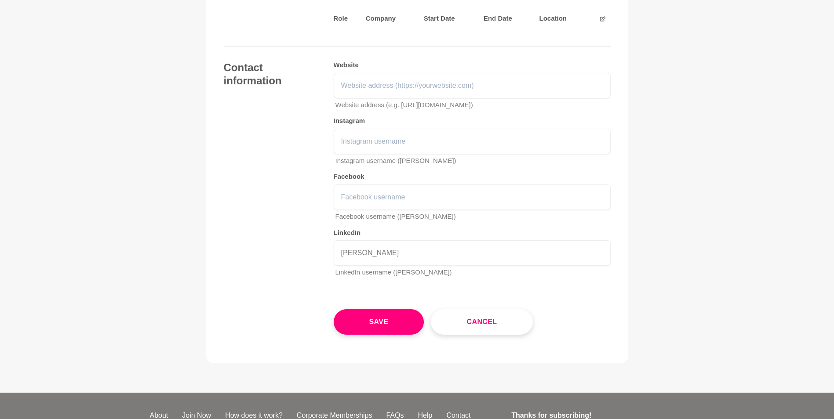
scroll to position [1362, 0]
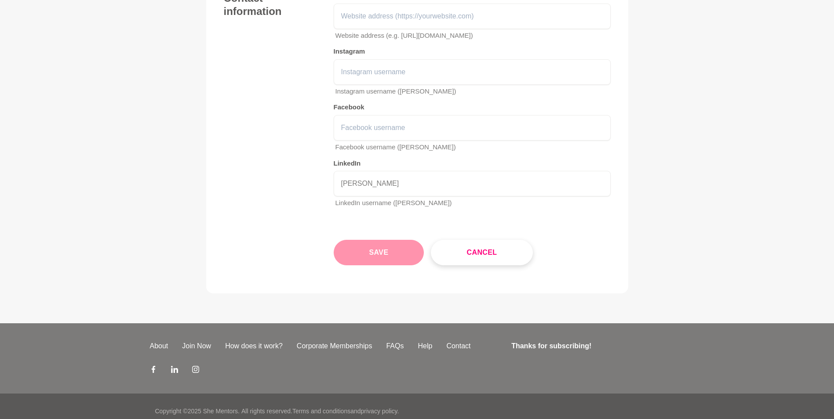
click at [388, 240] on button "Save" at bounding box center [379, 252] width 91 height 25
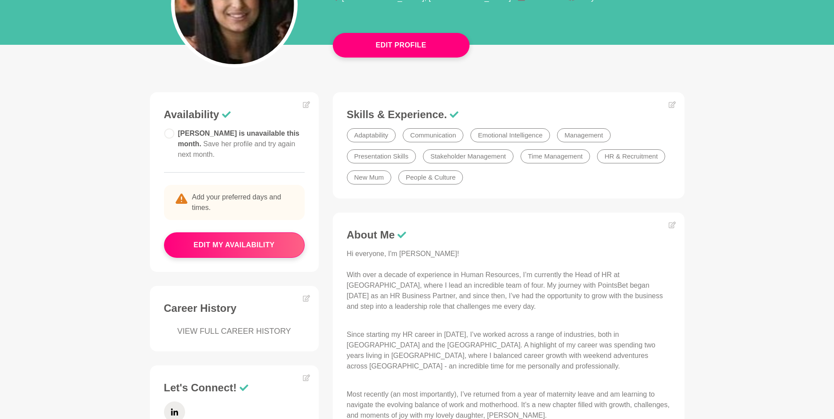
scroll to position [132, 0]
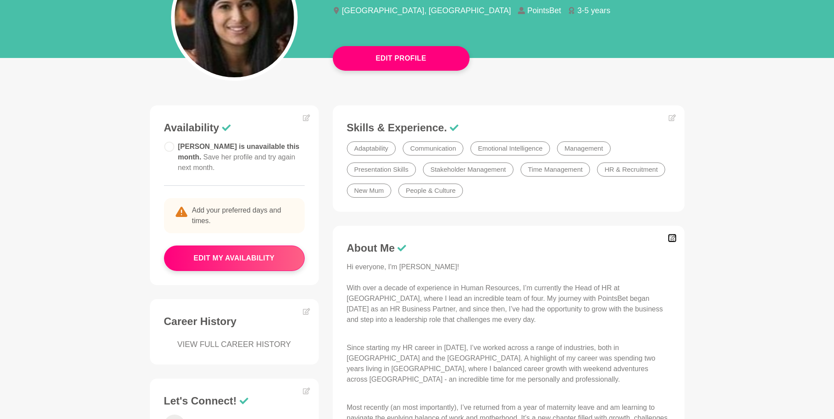
click at [669, 239] on icon at bounding box center [671, 238] width 7 height 7
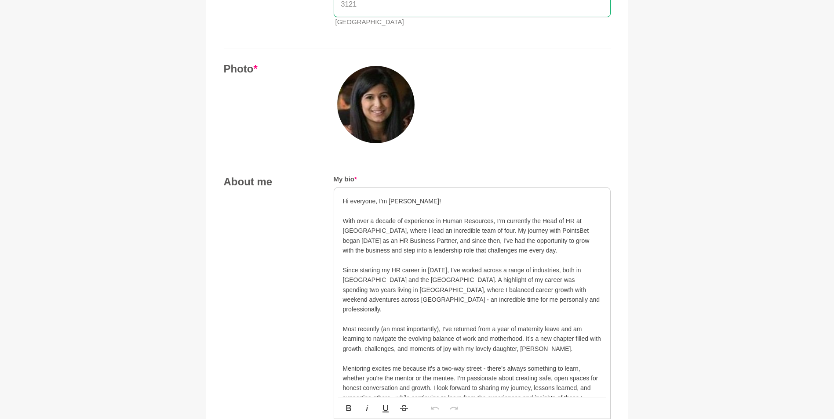
scroll to position [659, 0]
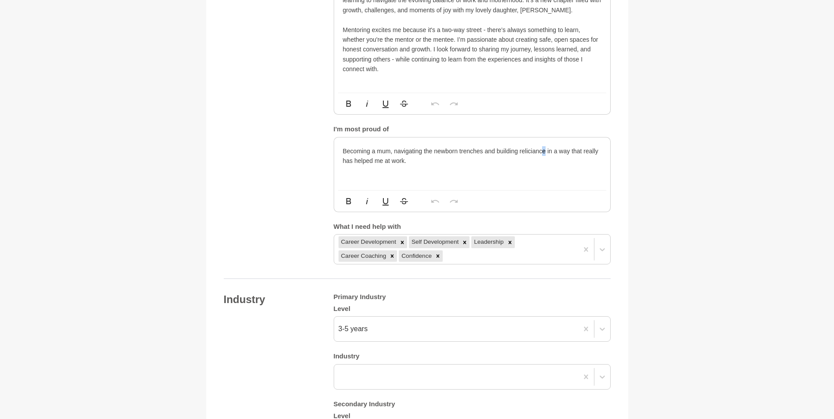
click at [545, 146] on p "Becoming a mum, navigating the newborn trenches and building reliciance in a wa…" at bounding box center [472, 156] width 258 height 20
click at [533, 146] on p "Becoming a mum, navigating the newborn trenches and building reelicianc in a wa…" at bounding box center [472, 156] width 258 height 20
drag, startPoint x: 545, startPoint y: 139, endPoint x: 521, endPoint y: 139, distance: 24.6
click at [521, 146] on p "Becoming a mum, navigating the newborn trenches and building reelicianc in a wa…" at bounding box center [472, 156] width 258 height 20
click at [626, 173] on figure "Your details [PERSON_NAME] Head of HR PointsBet [GEOGRAPHIC_DATA] 3121 [GEOGRAP…" at bounding box center [417, 214] width 422 height 1565
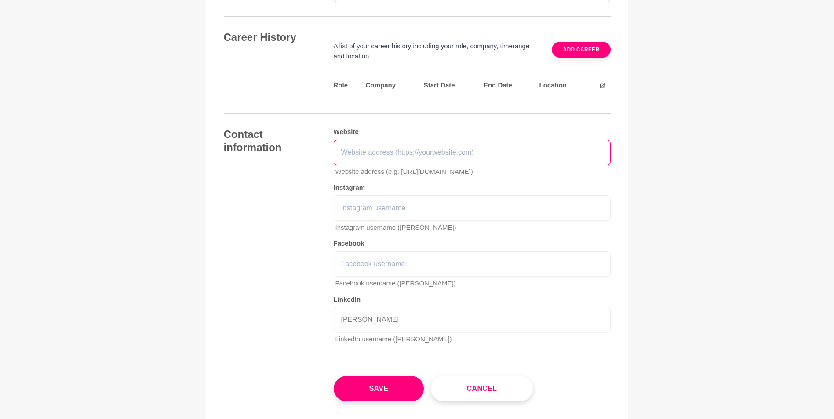
scroll to position [1362, 0]
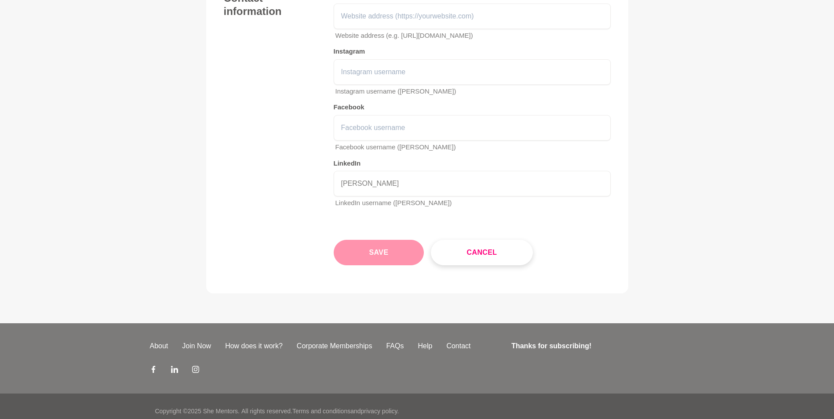
click at [390, 240] on button "Save" at bounding box center [379, 252] width 91 height 25
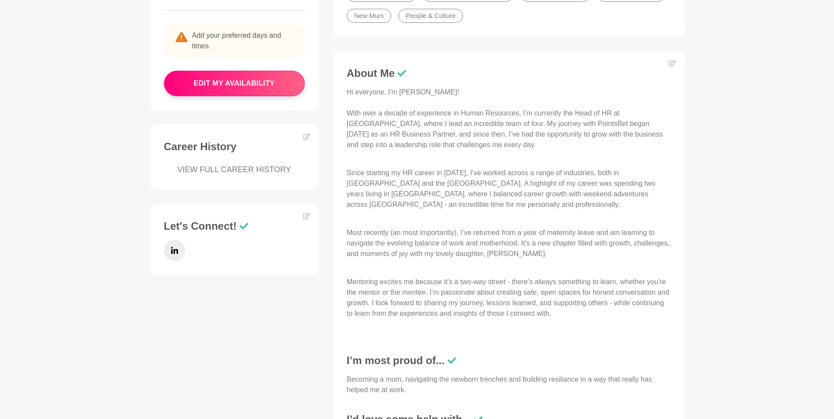
scroll to position [308, 0]
click at [178, 243] on icon at bounding box center [174, 249] width 7 height 21
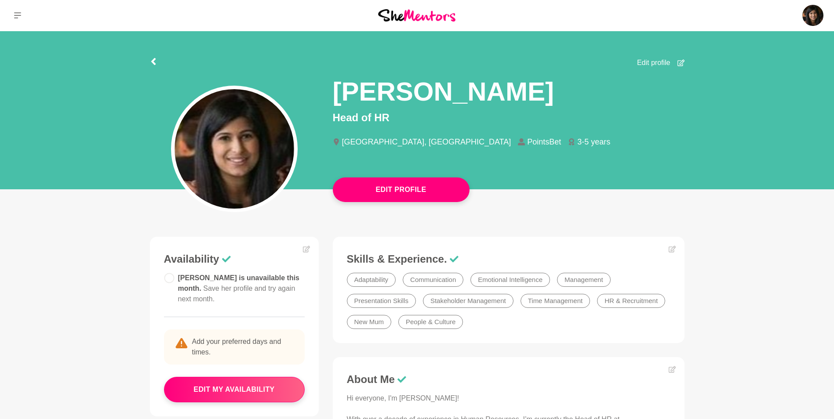
scroll to position [0, 0]
click at [156, 61] on icon at bounding box center [153, 61] width 7 height 7
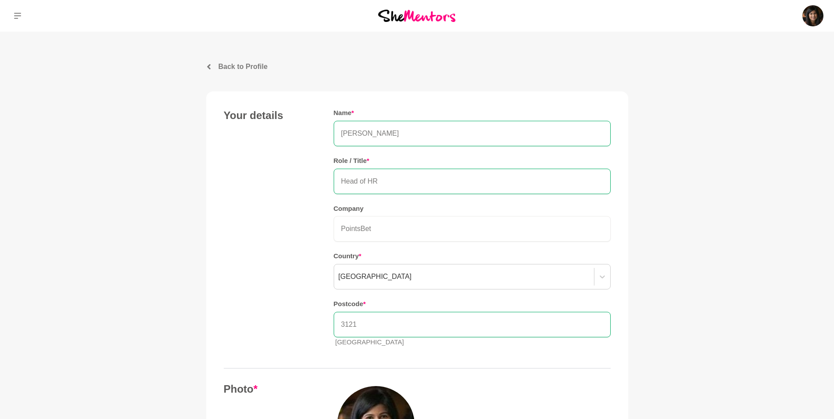
click at [444, 14] on img at bounding box center [416, 16] width 77 height 12
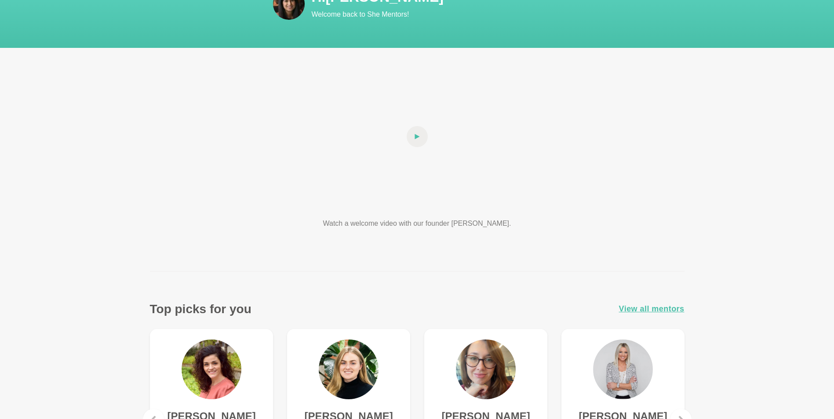
scroll to position [264, 0]
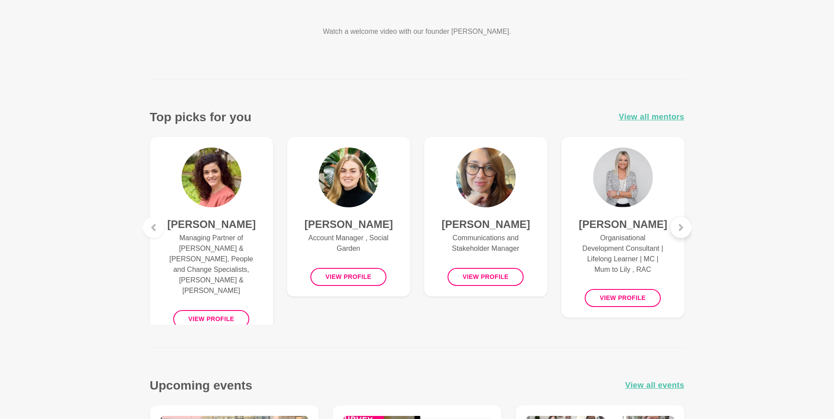
click at [682, 222] on div at bounding box center [680, 227] width 21 height 21
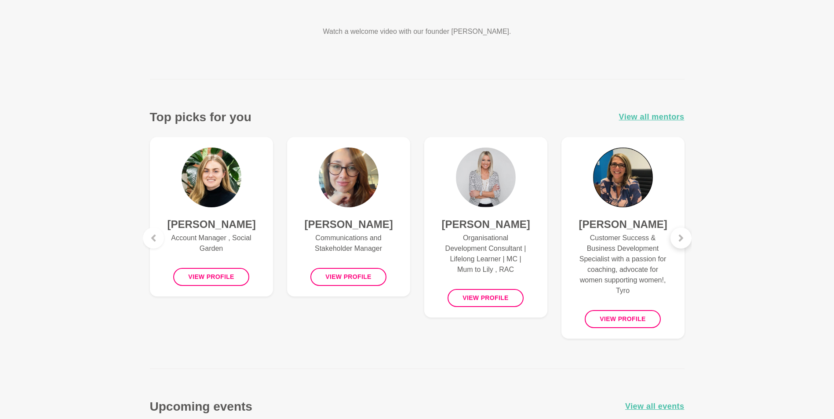
click at [682, 222] on figure "[PERSON_NAME] Customer Success & Business Development Specialist with a passion…" at bounding box center [622, 238] width 123 height 202
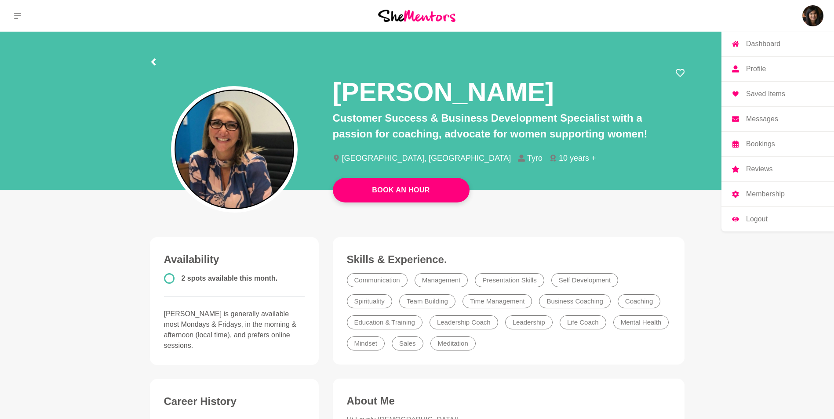
click at [816, 14] on img at bounding box center [812, 15] width 21 height 21
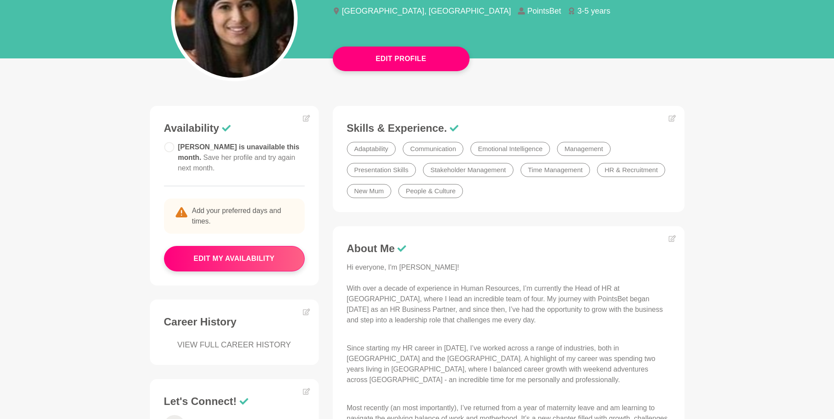
scroll to position [132, 0]
click at [276, 260] on button "edit my availability" at bounding box center [234, 258] width 141 height 25
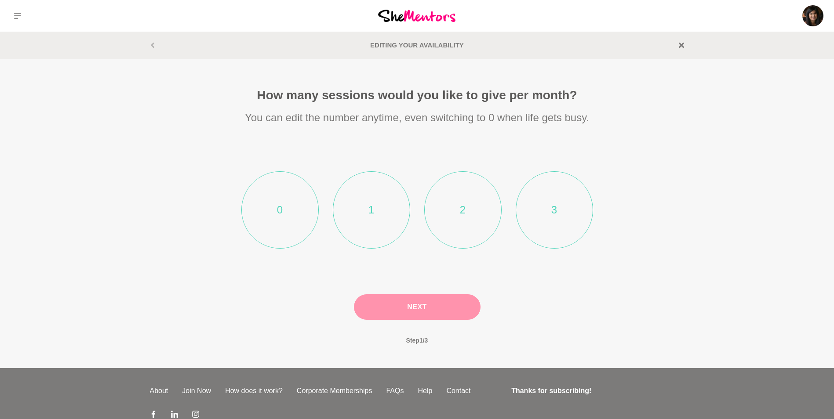
click at [357, 206] on li "1" at bounding box center [371, 209] width 77 height 77
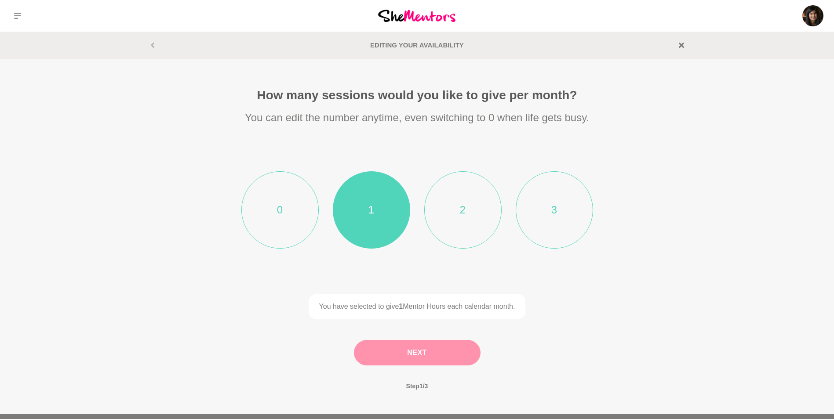
click at [427, 356] on button "Next" at bounding box center [417, 352] width 127 height 25
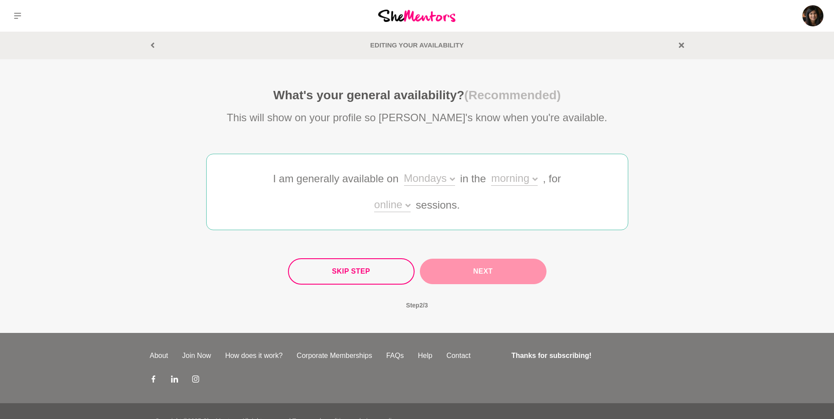
click at [444, 182] on div "Mondays" at bounding box center [429, 179] width 51 height 13
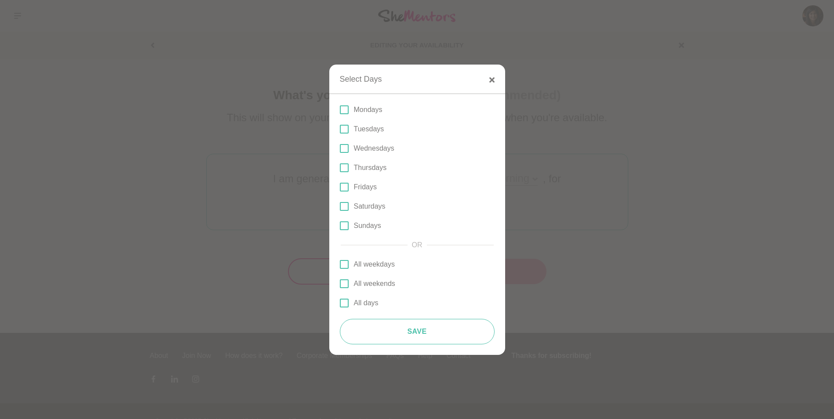
click at [374, 111] on p "Mondays" at bounding box center [368, 110] width 29 height 11
click at [340, 110] on input "Mondays" at bounding box center [340, 110] width 0 height 0
click at [370, 146] on p "Wednesdays" at bounding box center [374, 148] width 40 height 11
click at [340, 149] on input "Wednesdays" at bounding box center [340, 149] width 0 height 0
click at [370, 166] on p "Thursdays" at bounding box center [370, 168] width 33 height 11
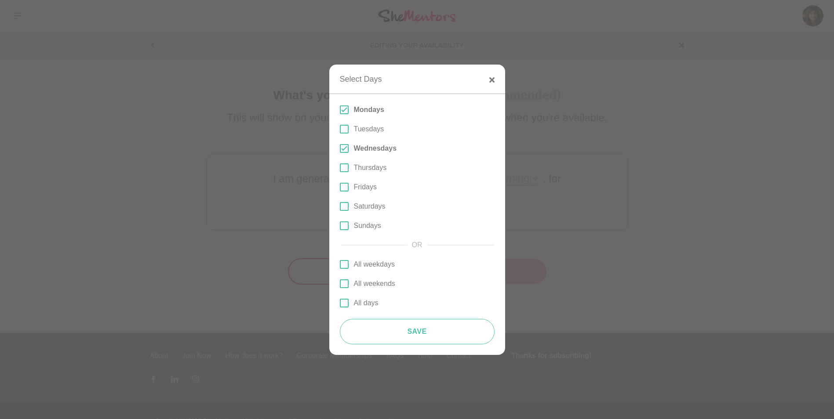
click at [340, 168] on input "Thursdays" at bounding box center [340, 168] width 0 height 0
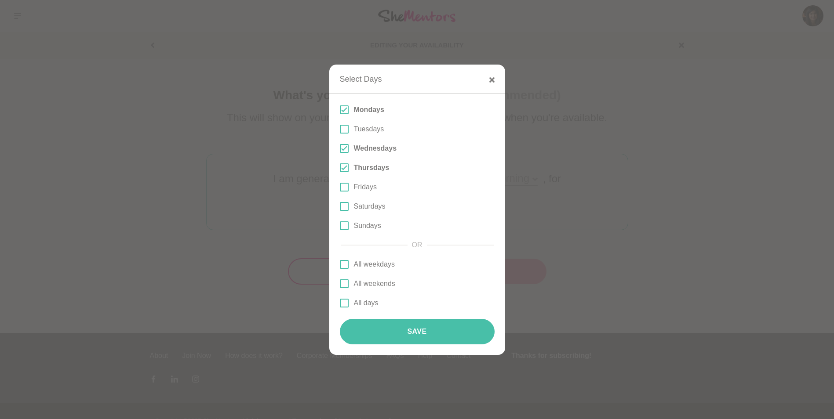
click at [399, 329] on button "Save" at bounding box center [417, 331] width 155 height 25
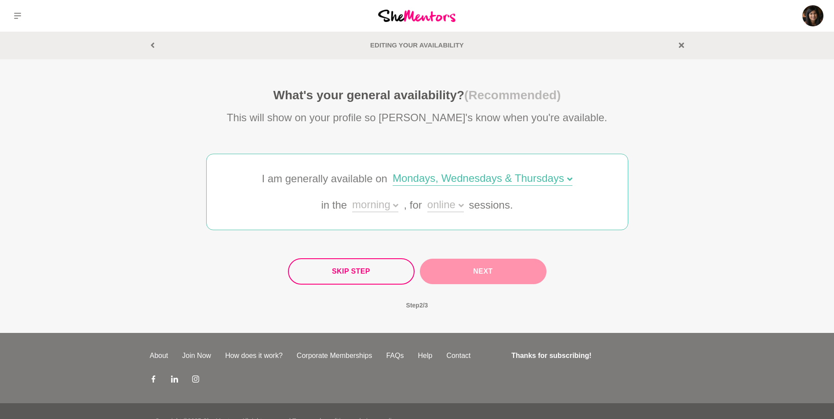
click at [378, 201] on div "morning" at bounding box center [375, 206] width 46 height 13
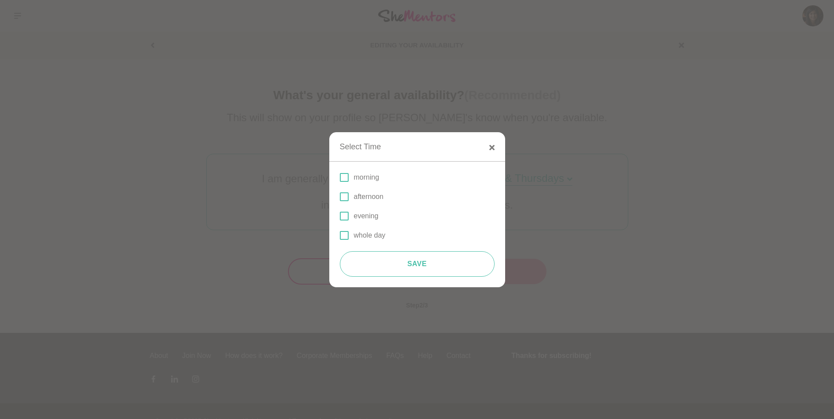
click at [373, 179] on p "morning" at bounding box center [366, 177] width 25 height 11
click at [340, 178] on input "morning" at bounding box center [340, 178] width 0 height 0
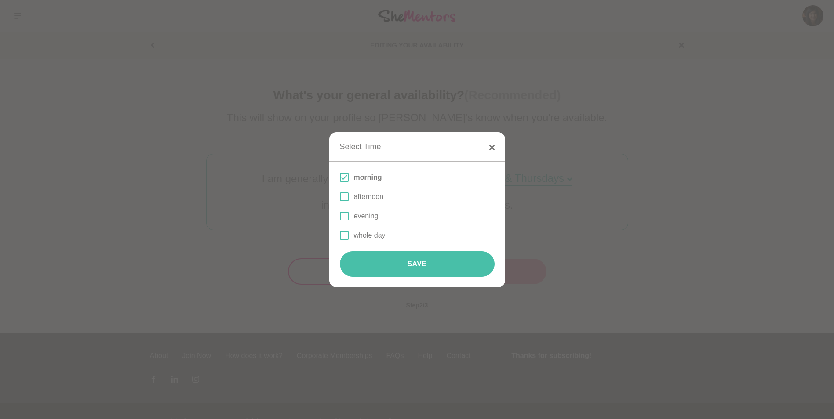
click at [405, 265] on button "Save" at bounding box center [417, 263] width 155 height 25
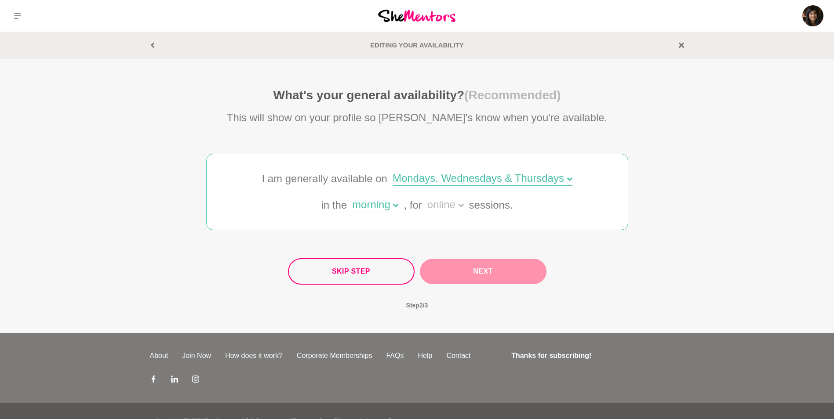
click at [432, 205] on div "online" at bounding box center [445, 206] width 36 height 13
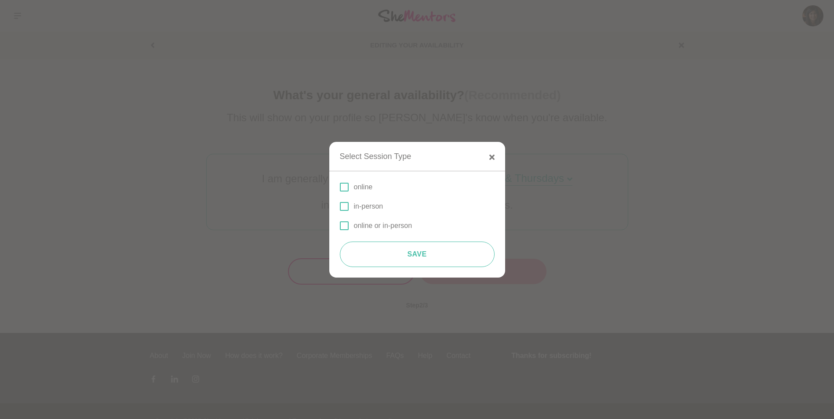
click at [370, 186] on p "online" at bounding box center [363, 187] width 19 height 11
click at [340, 187] on input "online" at bounding box center [340, 187] width 0 height 0
click at [371, 222] on p "online or in-person" at bounding box center [383, 226] width 58 height 11
click at [340, 226] on input "online or in-person" at bounding box center [340, 226] width 0 height 0
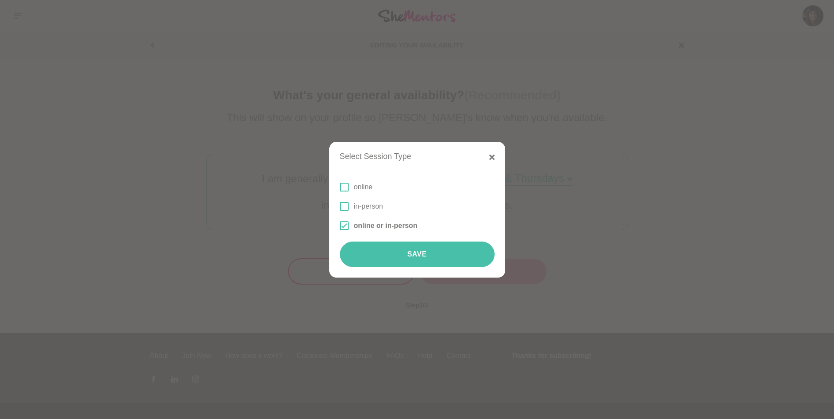
click at [402, 252] on button "Save" at bounding box center [417, 254] width 155 height 25
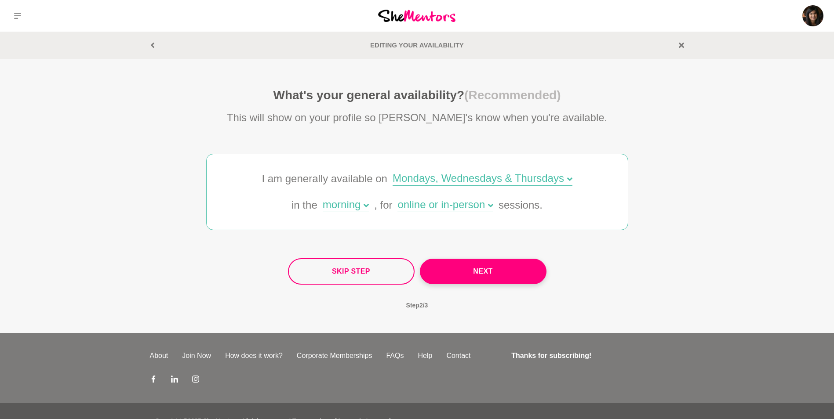
click at [594, 272] on div "Skip Step Next Step 2 / 3" at bounding box center [417, 288] width 422 height 61
click at [472, 266] on button "Next" at bounding box center [483, 271] width 127 height 25
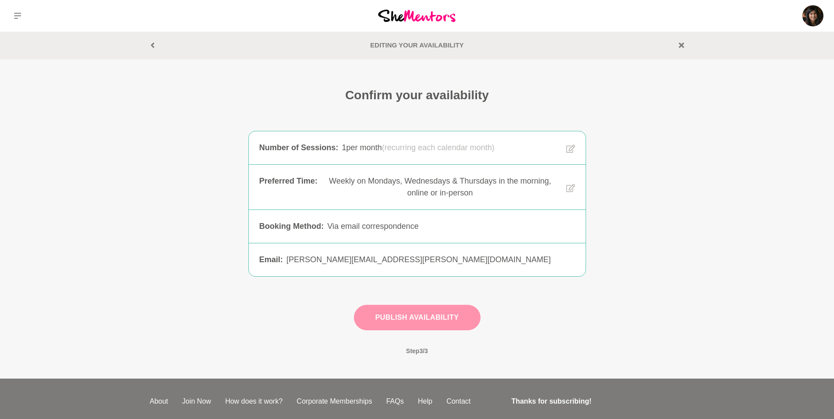
click at [461, 317] on button "Publish Availability" at bounding box center [417, 317] width 127 height 25
